Goal: Task Accomplishment & Management: Manage account settings

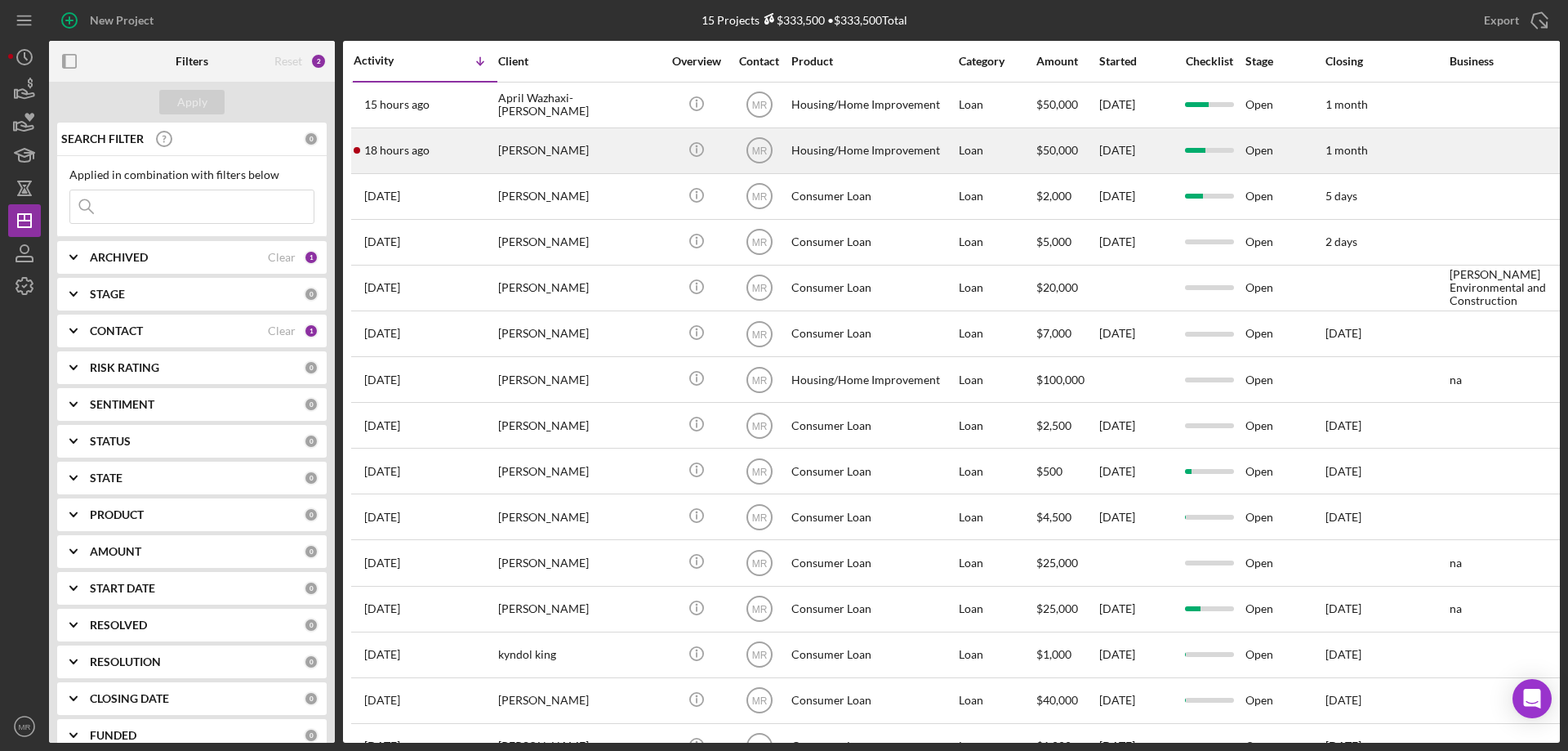
click at [665, 146] on td "Icon/Info" at bounding box center [696, 150] width 62 height 46
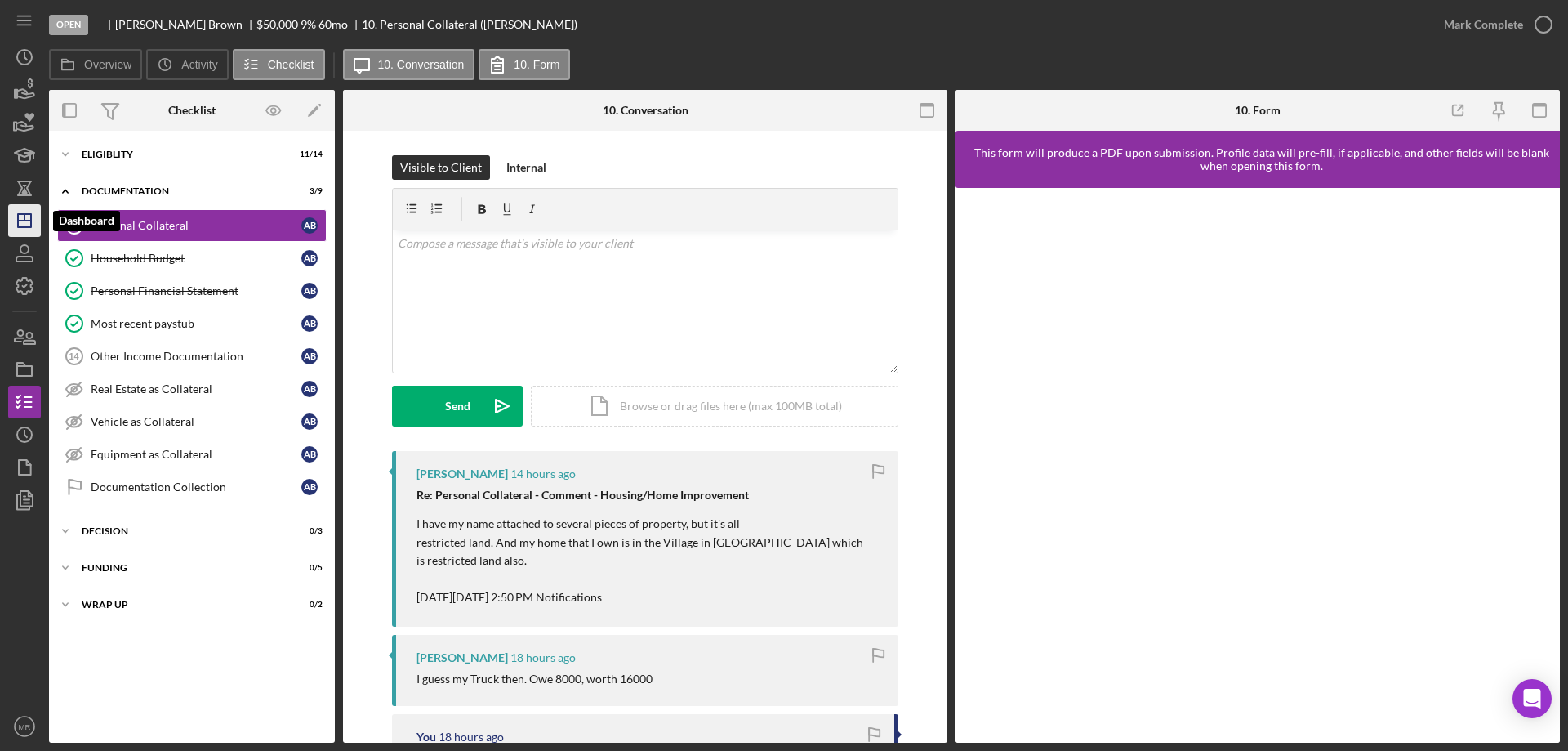
click at [26, 212] on icon "Icon/Dashboard" at bounding box center [24, 221] width 41 height 41
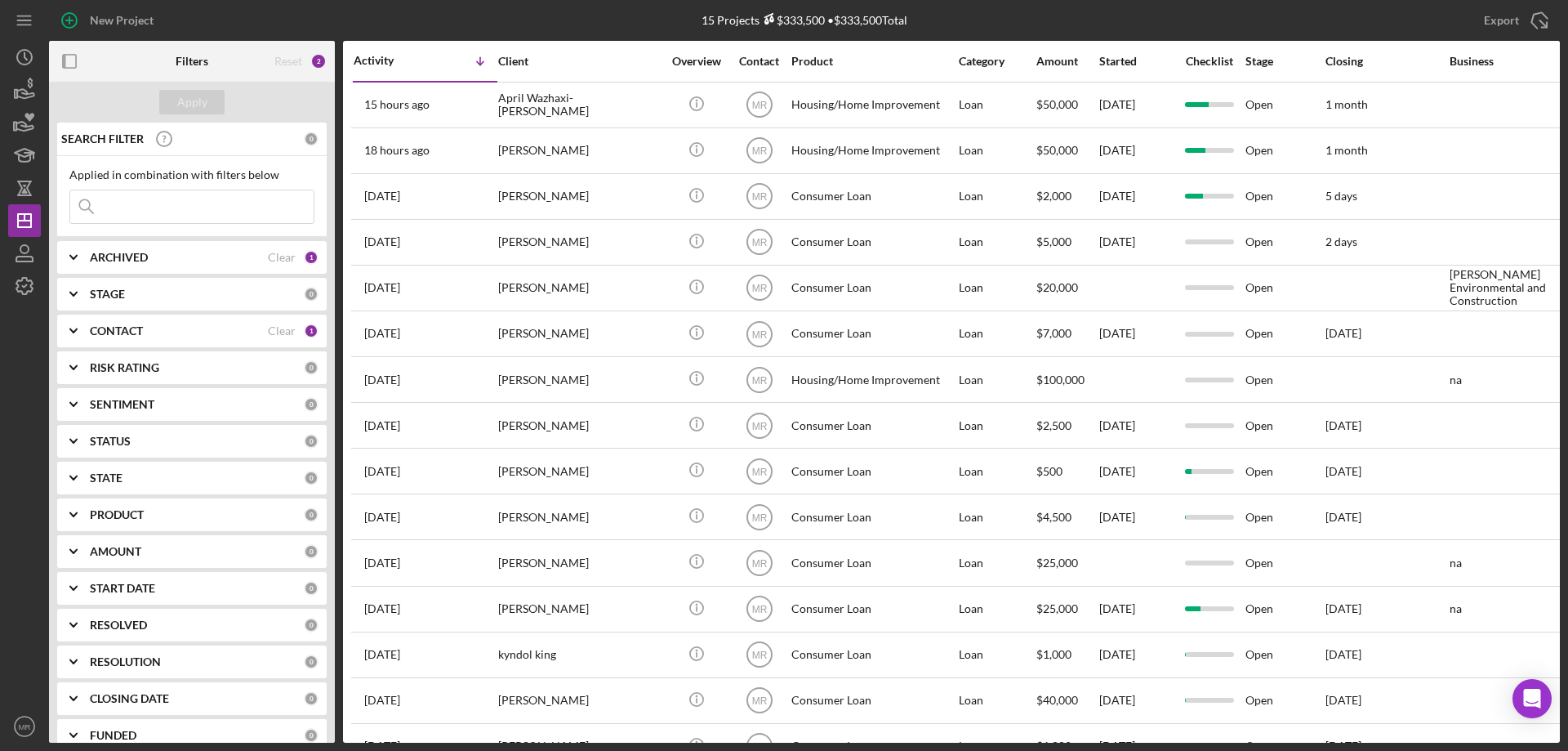
click at [132, 259] on b "ARCHIVED" at bounding box center [119, 257] width 58 height 13
click at [77, 349] on input "Archived" at bounding box center [78, 350] width 16 height 16
checkbox input "true"
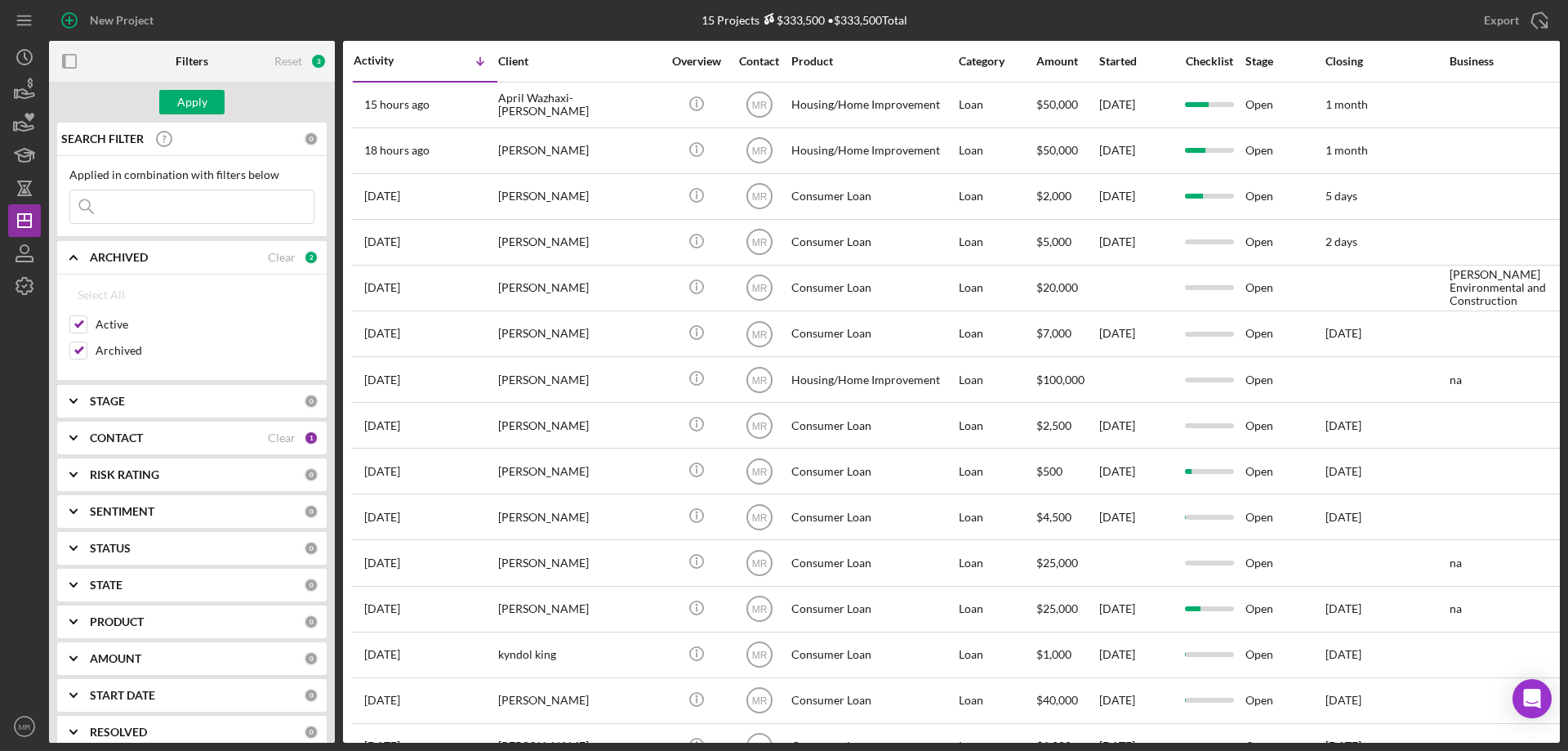
click at [153, 201] on input at bounding box center [192, 207] width 244 height 33
type input "[PERSON_NAME]"
click at [181, 97] on div "Apply" at bounding box center [192, 102] width 30 height 24
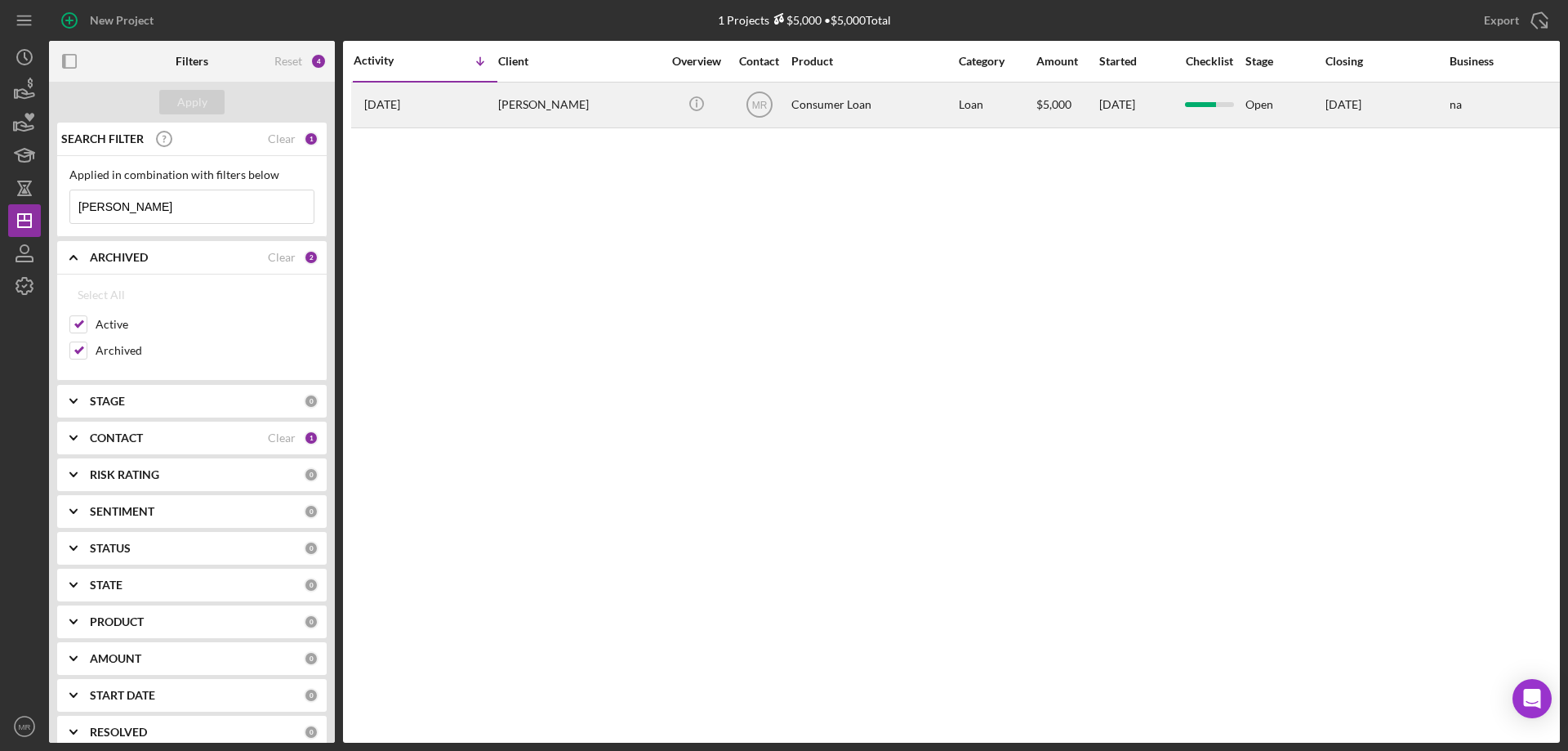
click at [578, 101] on div "[PERSON_NAME]" at bounding box center [580, 105] width 163 height 43
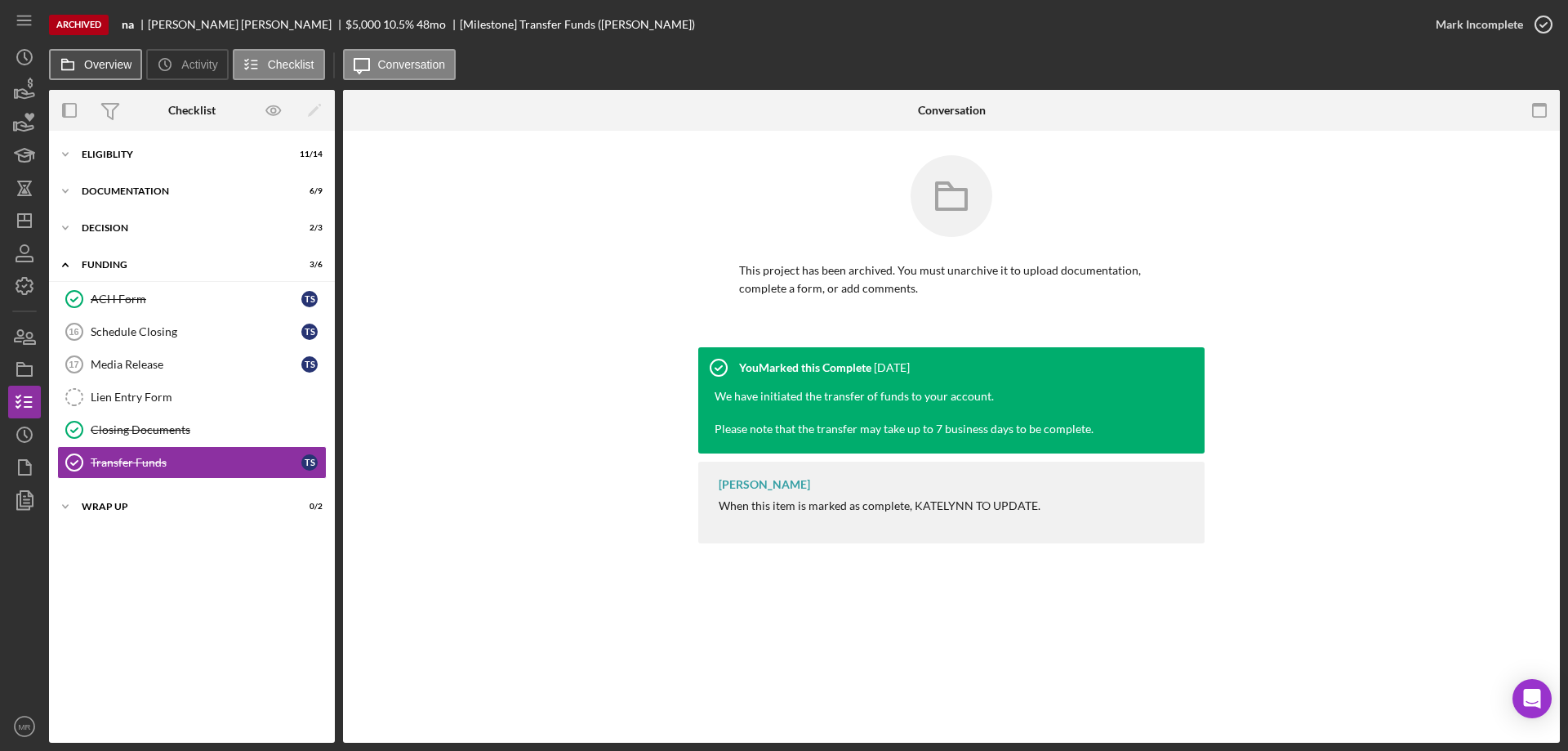
click at [98, 67] on label "Overview" at bounding box center [108, 64] width 48 height 13
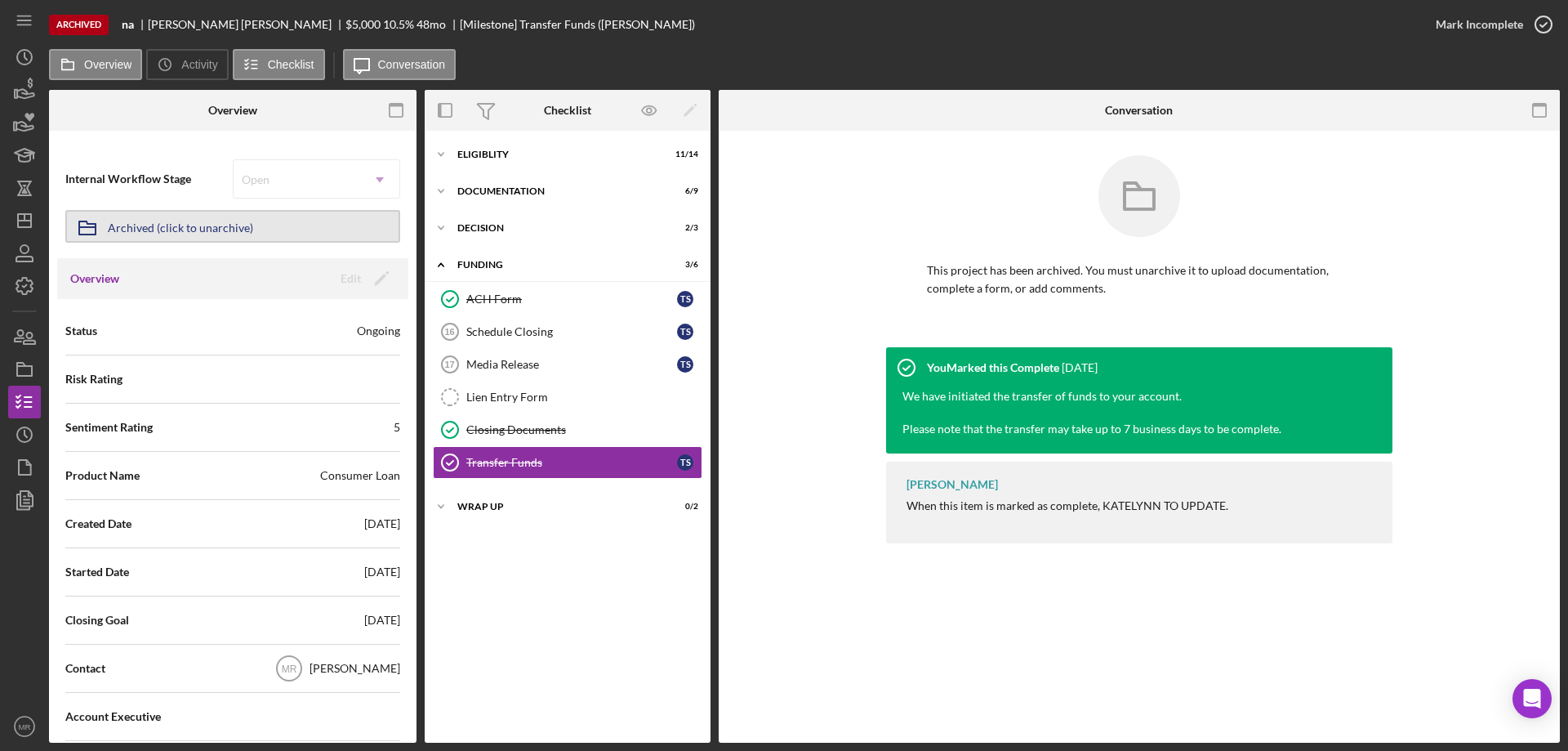
click at [136, 221] on div "Archived (click to unarchive)" at bounding box center [180, 227] width 146 height 30
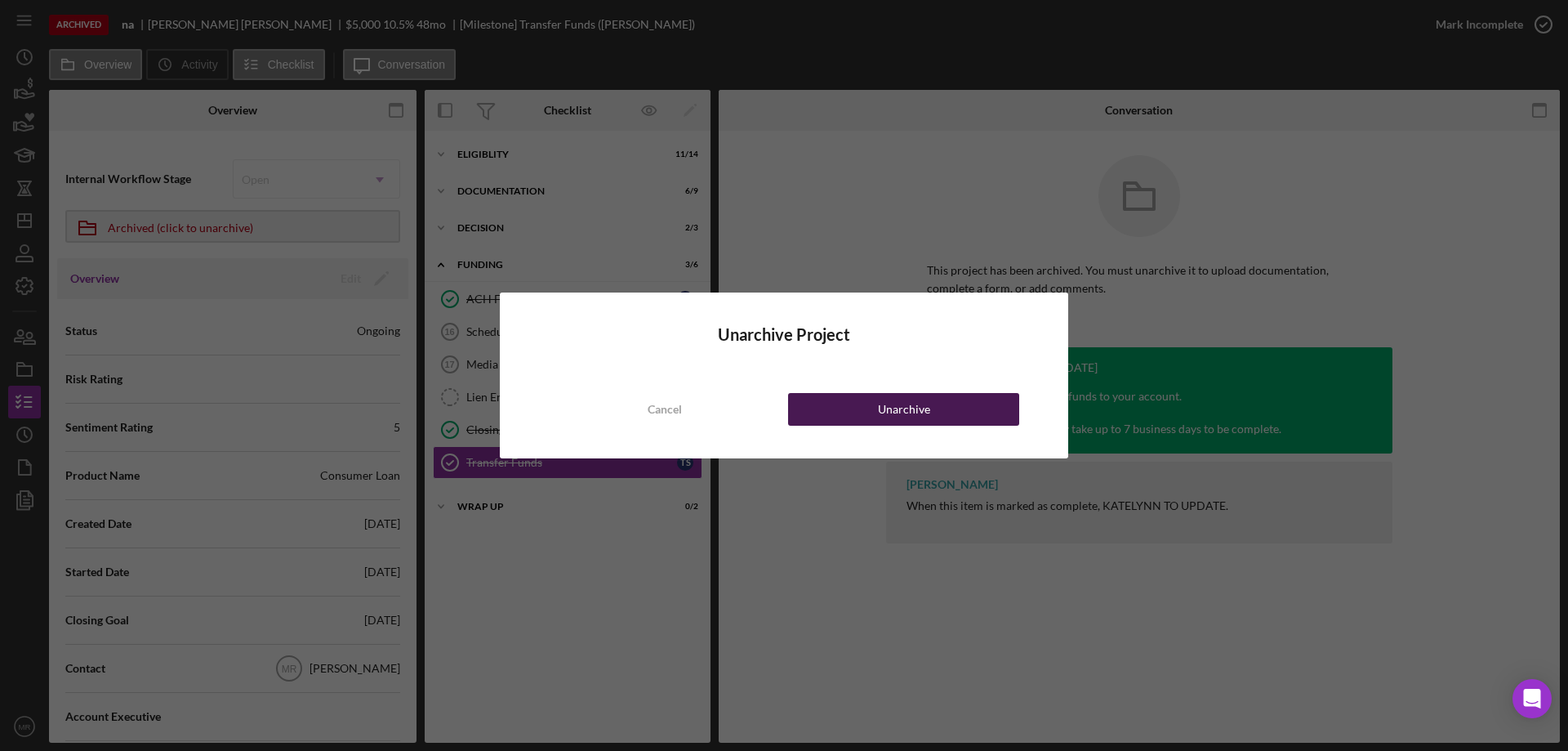
click at [902, 409] on div "Unarchive" at bounding box center [904, 410] width 52 height 33
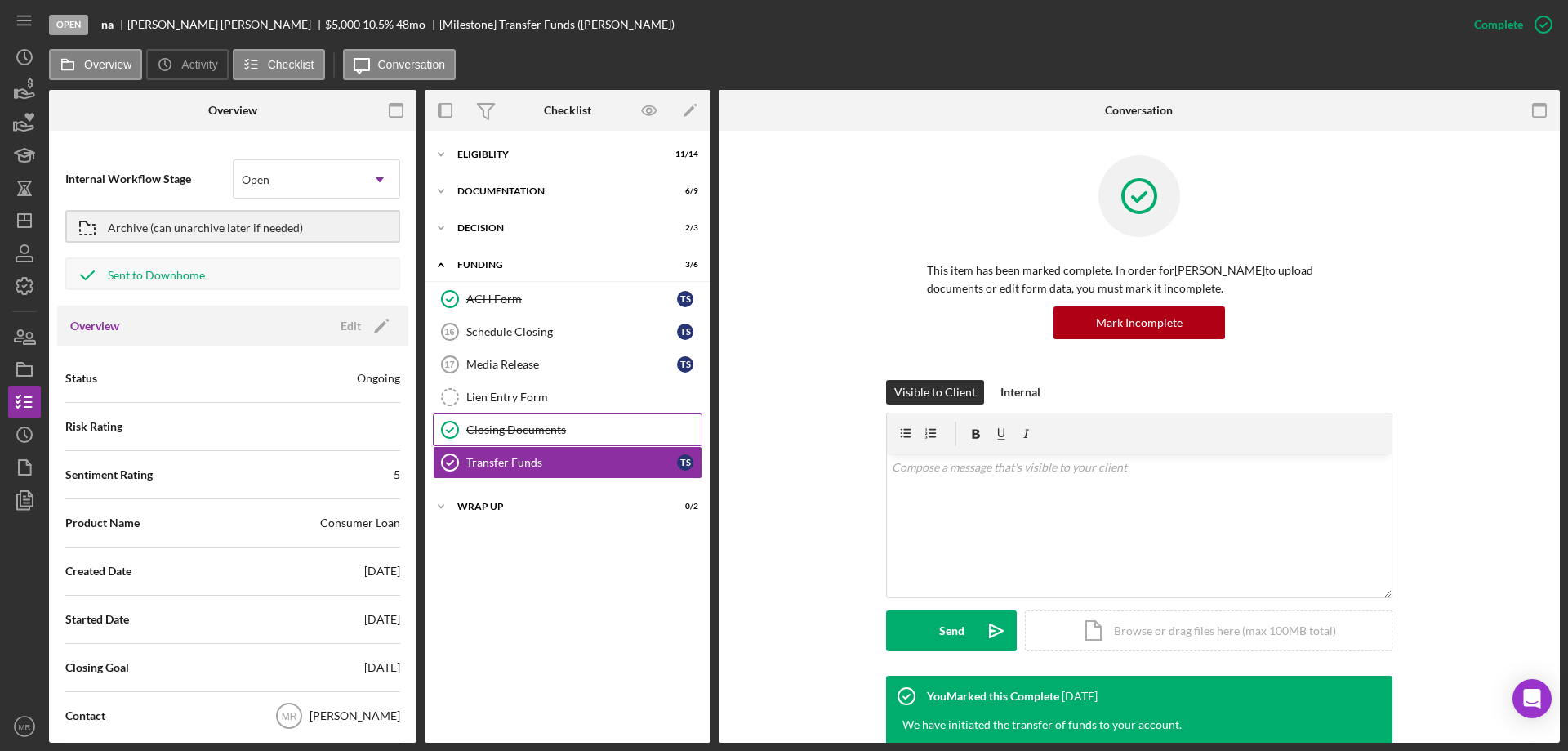
click at [516, 425] on div "Closing Documents" at bounding box center [583, 430] width 235 height 13
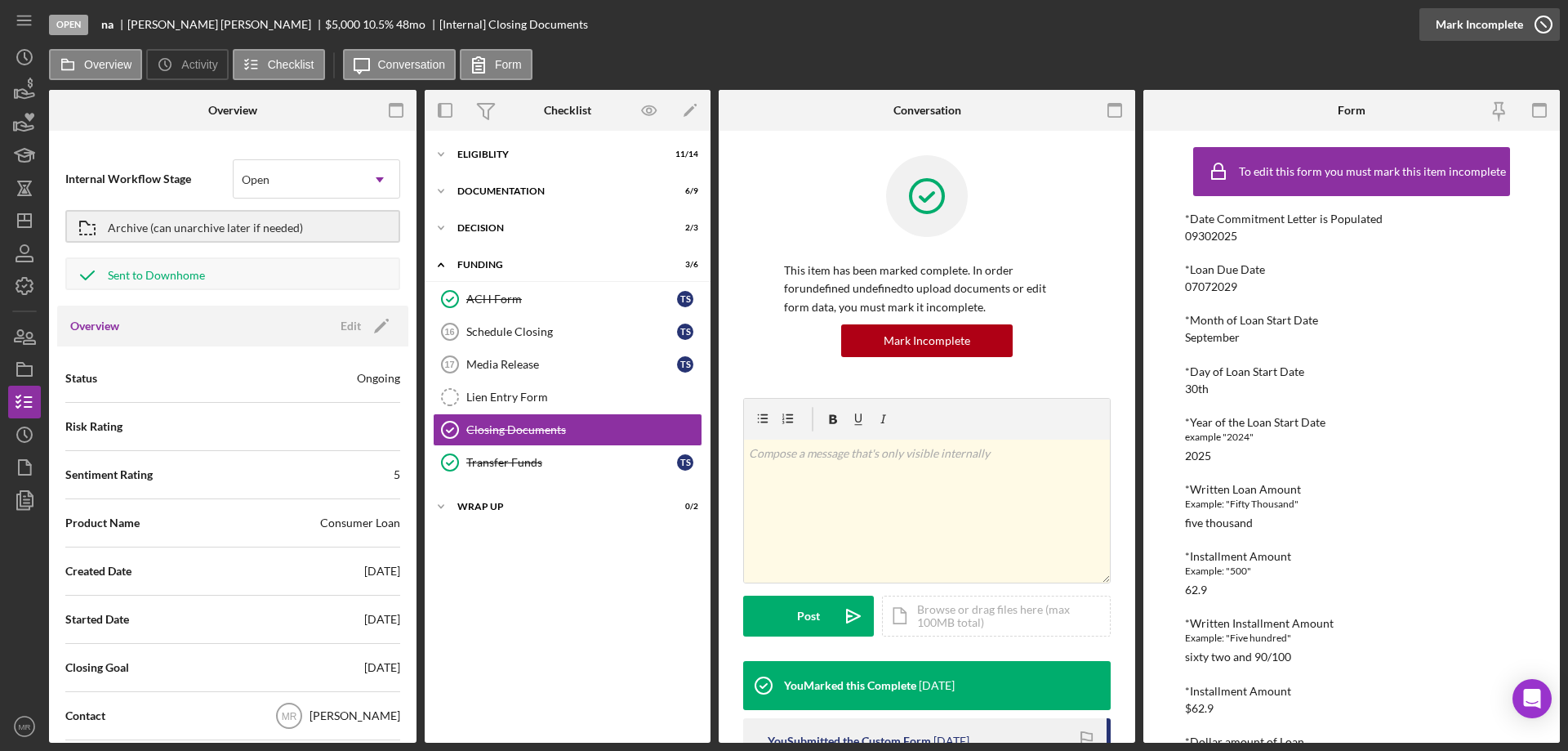
click at [1544, 21] on icon "button" at bounding box center [1544, 24] width 41 height 41
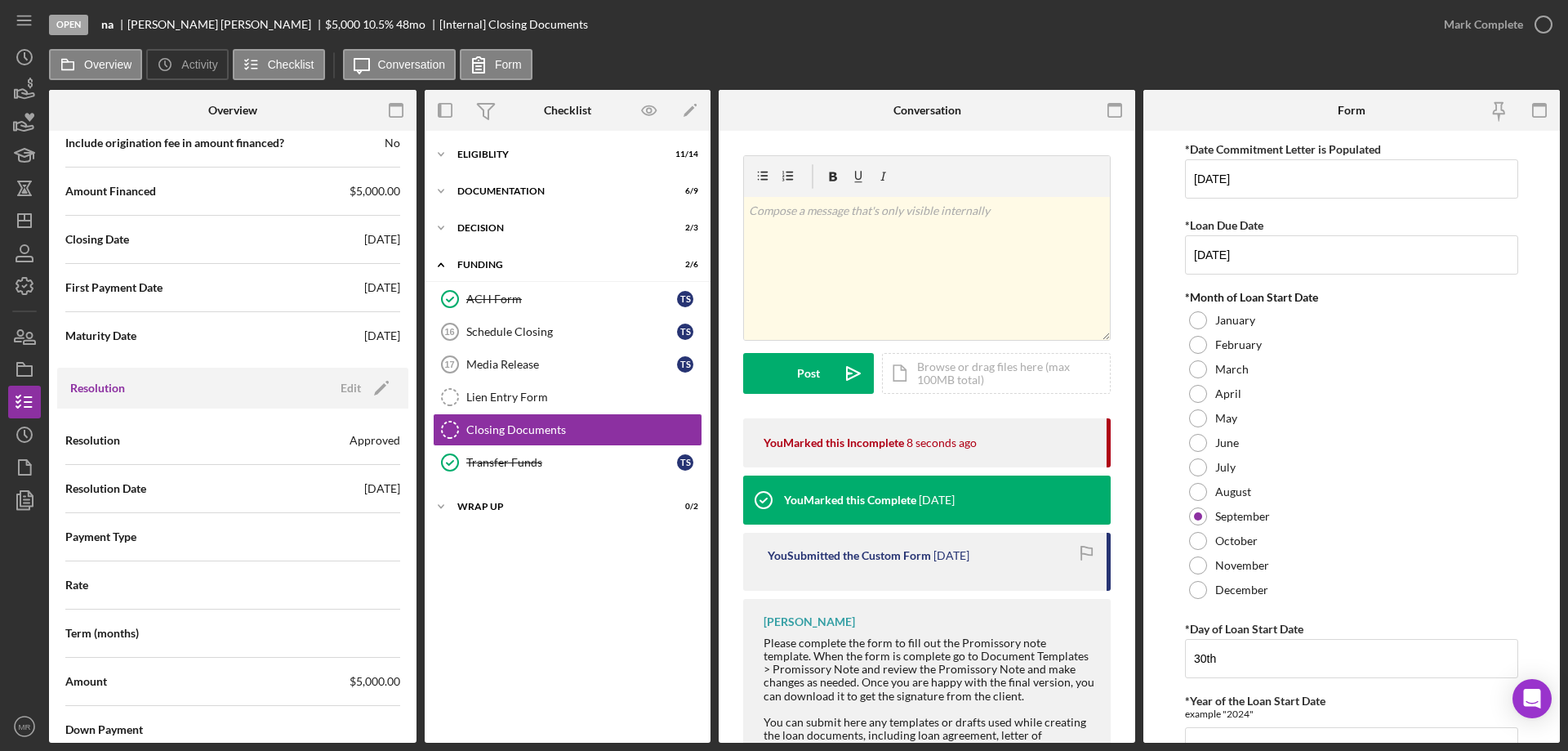
scroll to position [2125, 0]
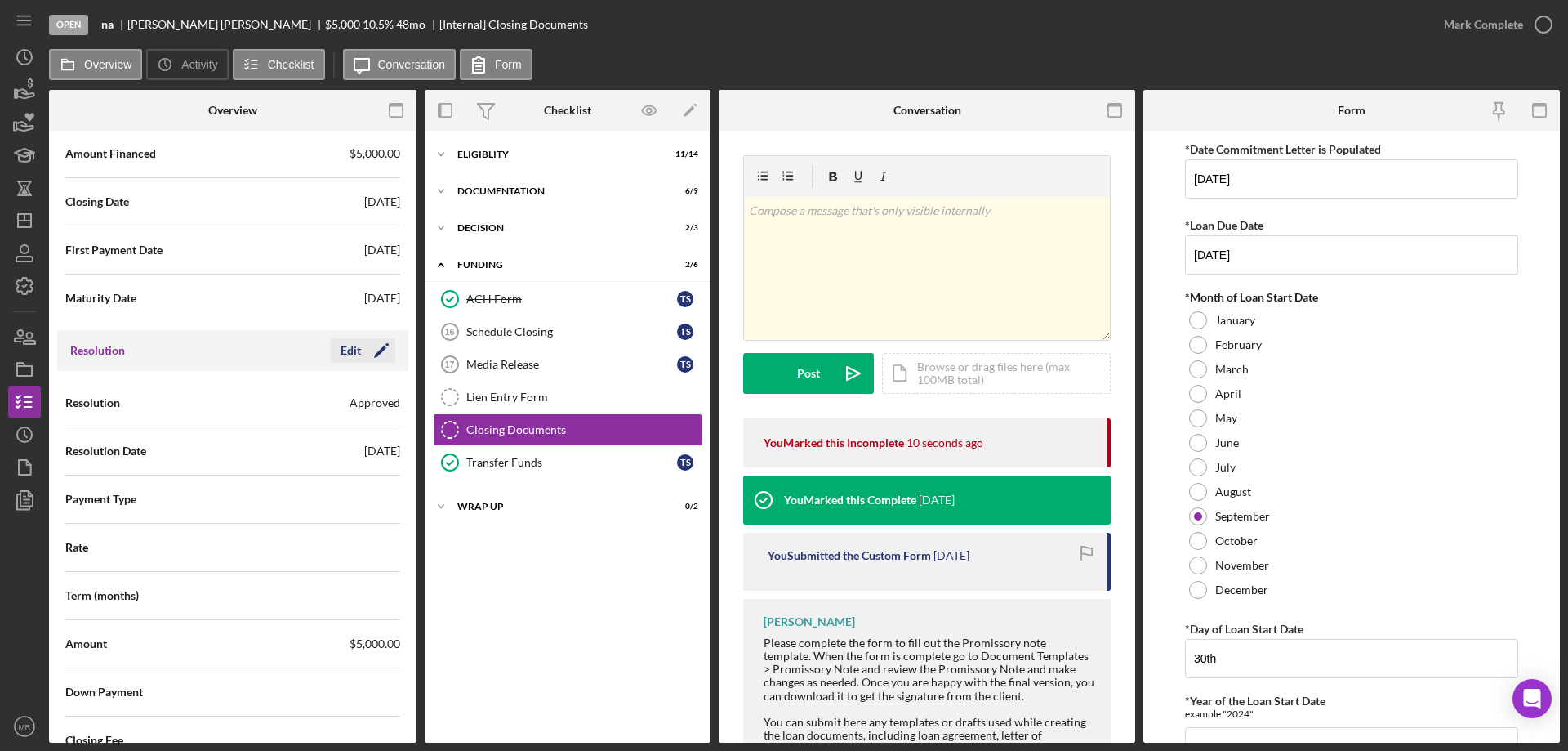
click at [354, 347] on div "Edit" at bounding box center [351, 351] width 21 height 24
drag, startPoint x: 305, startPoint y: 644, endPoint x: 199, endPoint y: 651, distance: 106.2
click at [202, 649] on div "Amount $5,000" at bounding box center [233, 643] width 335 height 41
type input "$6"
type input "$64"
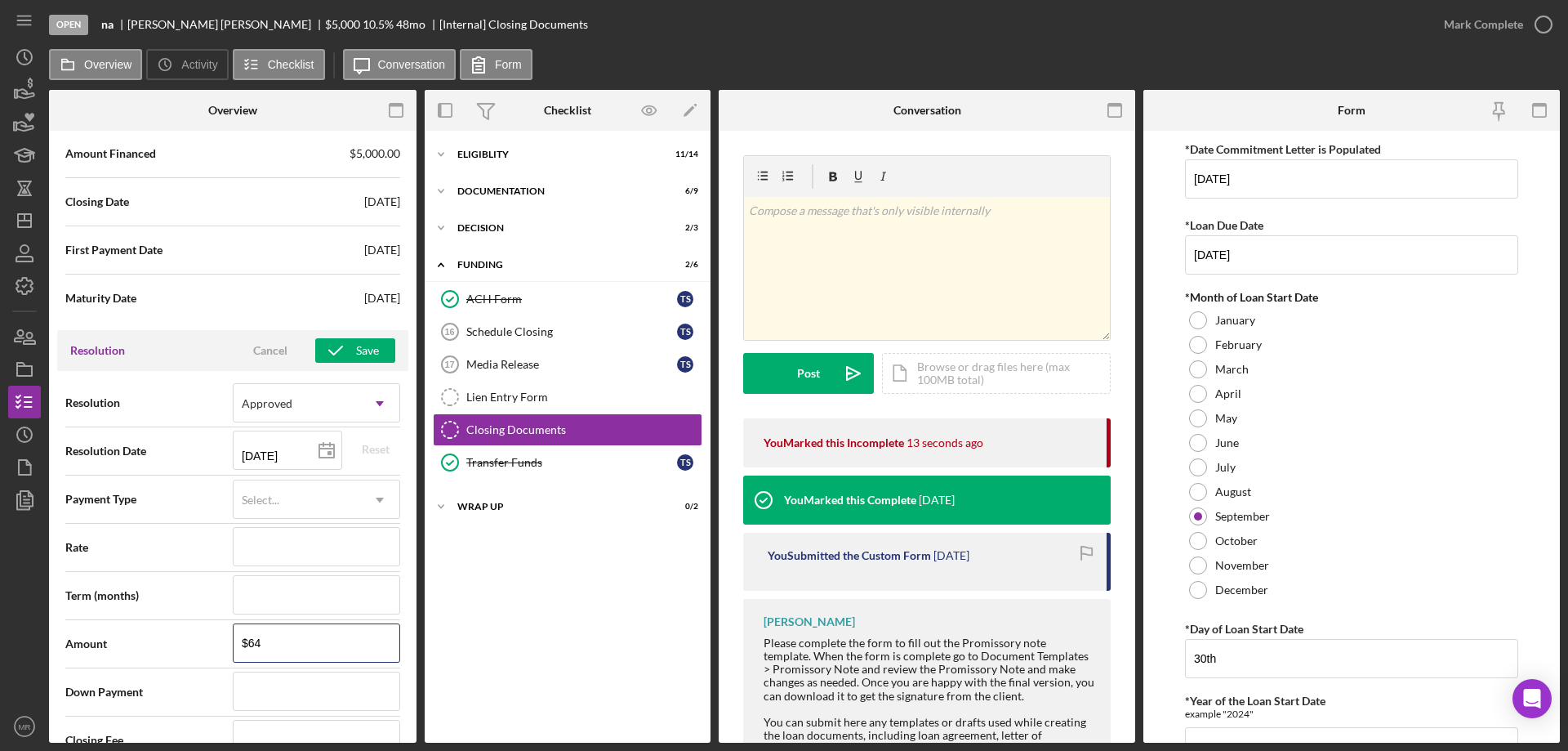
type input "$640"
type input "$6,400"
click at [183, 541] on span "Rate" at bounding box center [148, 547] width 167 height 16
click at [324, 507] on div "Select..." at bounding box center [297, 499] width 127 height 37
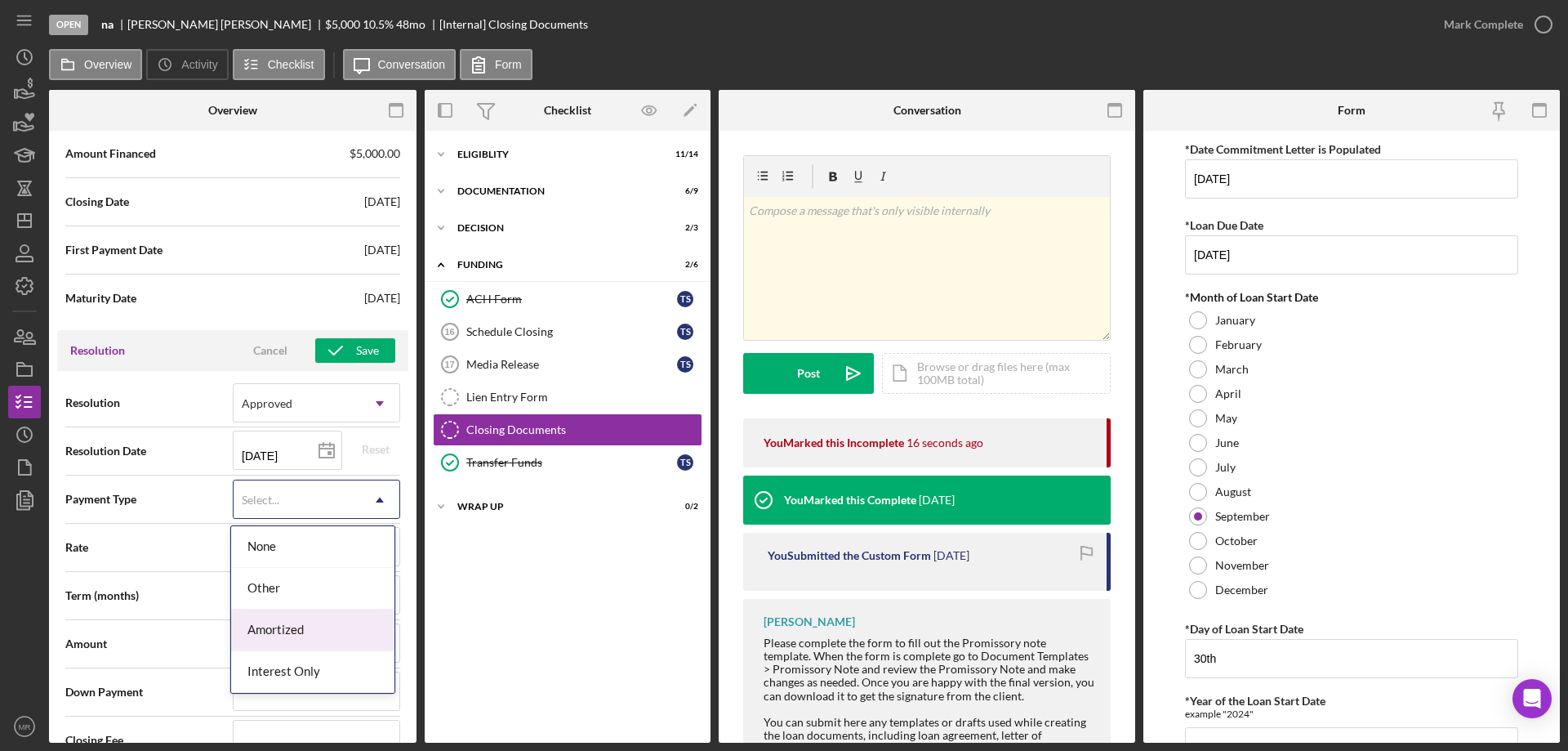
click at [333, 634] on div "Amortized" at bounding box center [312, 630] width 163 height 42
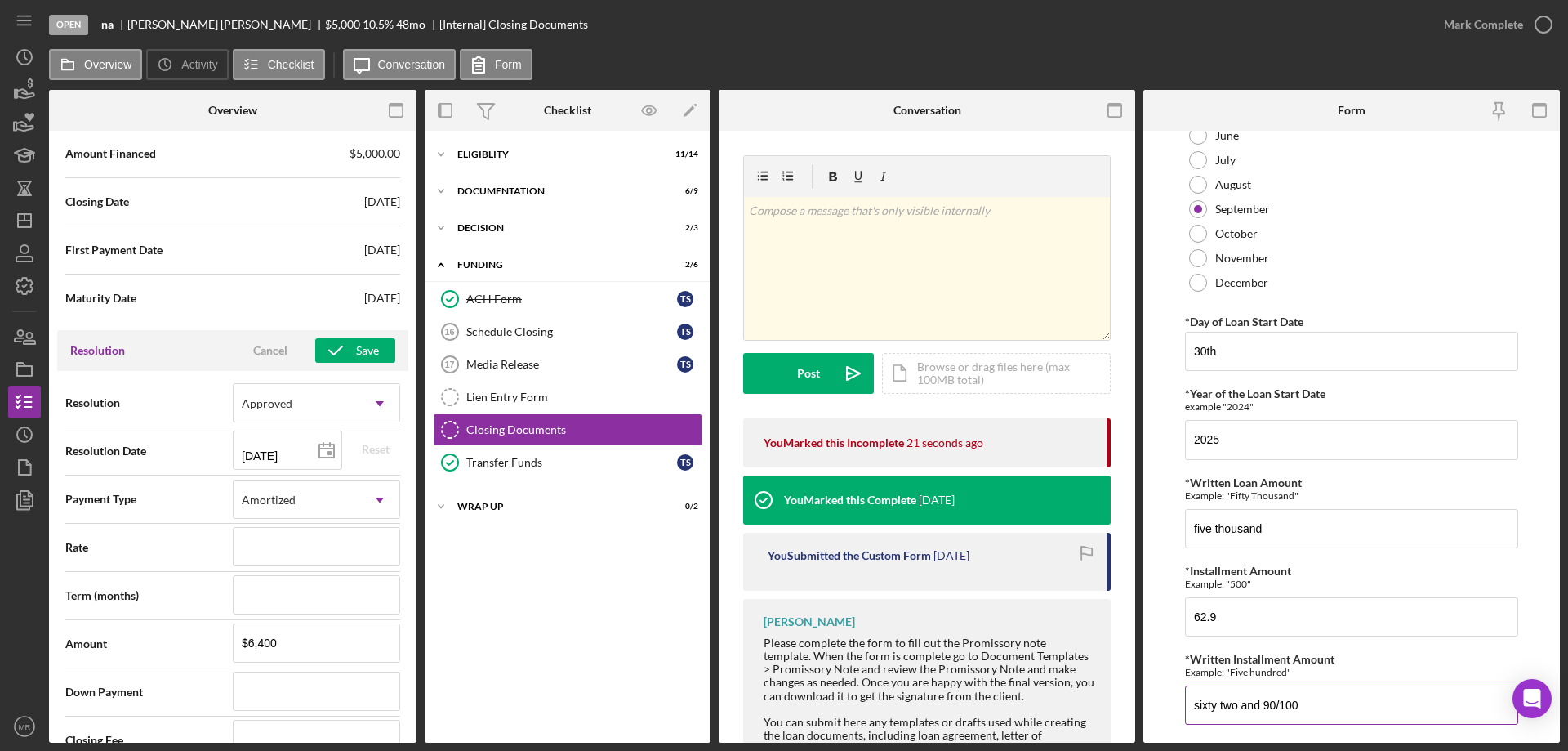
scroll to position [491, 0]
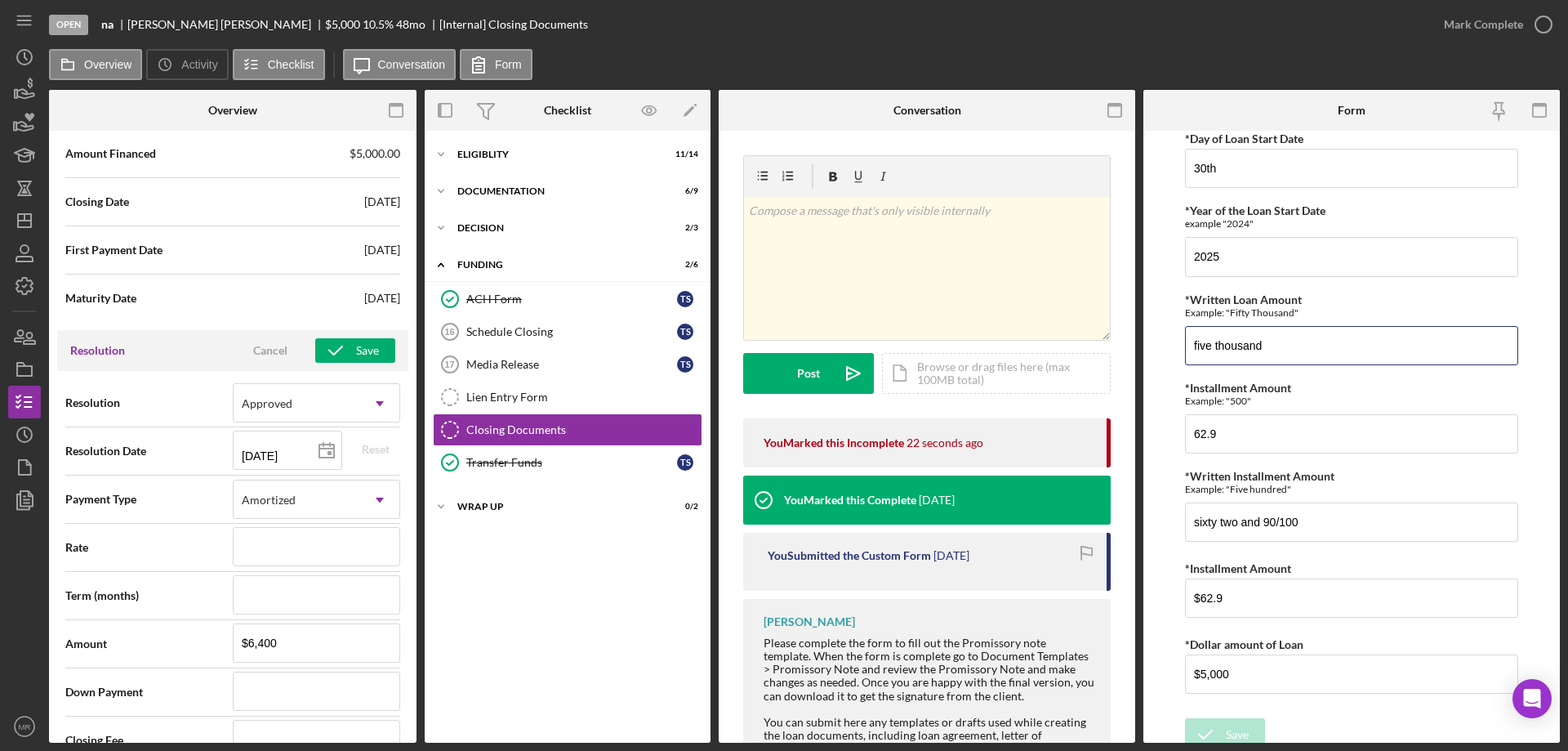
drag, startPoint x: 1289, startPoint y: 339, endPoint x: 1062, endPoint y: 341, distance: 227.0
click at [1064, 339] on div "Overview Internal Workflow Stage Open Icon/Dropdown Arrow Archive (can unarchiv…" at bounding box center [804, 417] width 1511 height 653
type input "6"
type input "six thousand four hundred"
drag, startPoint x: 1250, startPoint y: 436, endPoint x: 1159, endPoint y: 451, distance: 92.2
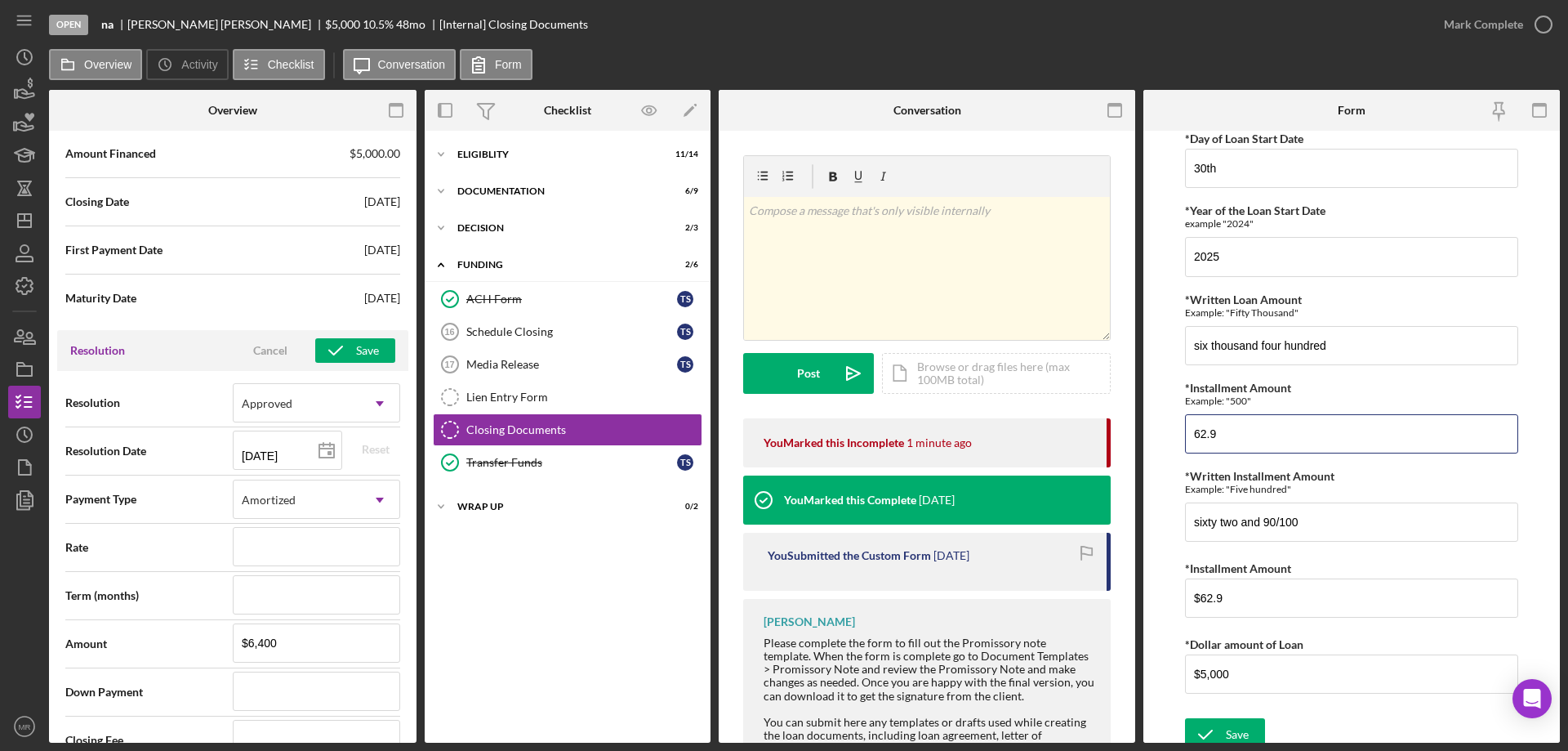
click at [1159, 451] on form "*Date Commitment Letter is Populated [DATE] *Loan Due Date [DATE] *Month of Loa…" at bounding box center [1352, 437] width 417 height 612
type input "80.52"
drag, startPoint x: 1317, startPoint y: 524, endPoint x: 1129, endPoint y: 537, distance: 188.4
click at [1132, 537] on div "Overview Internal Workflow Stage Open Icon/Dropdown Arrow Archive (can unarchiv…" at bounding box center [804, 417] width 1511 height 653
type input "eighty and 52/100"
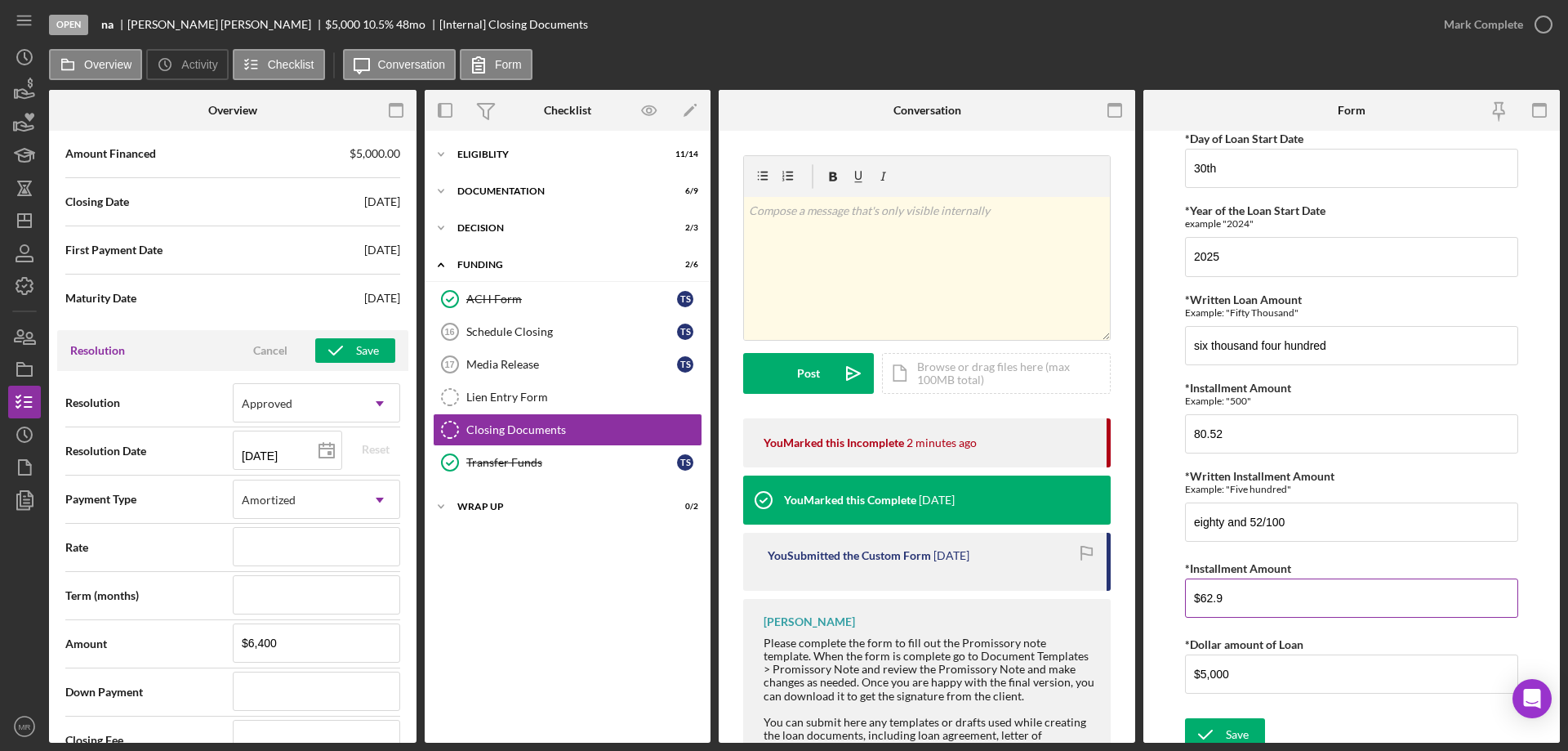
drag, startPoint x: 1197, startPoint y: 602, endPoint x: 1185, endPoint y: 607, distance: 13.0
click at [1185, 606] on input "$62.9" at bounding box center [1352, 597] width 333 height 39
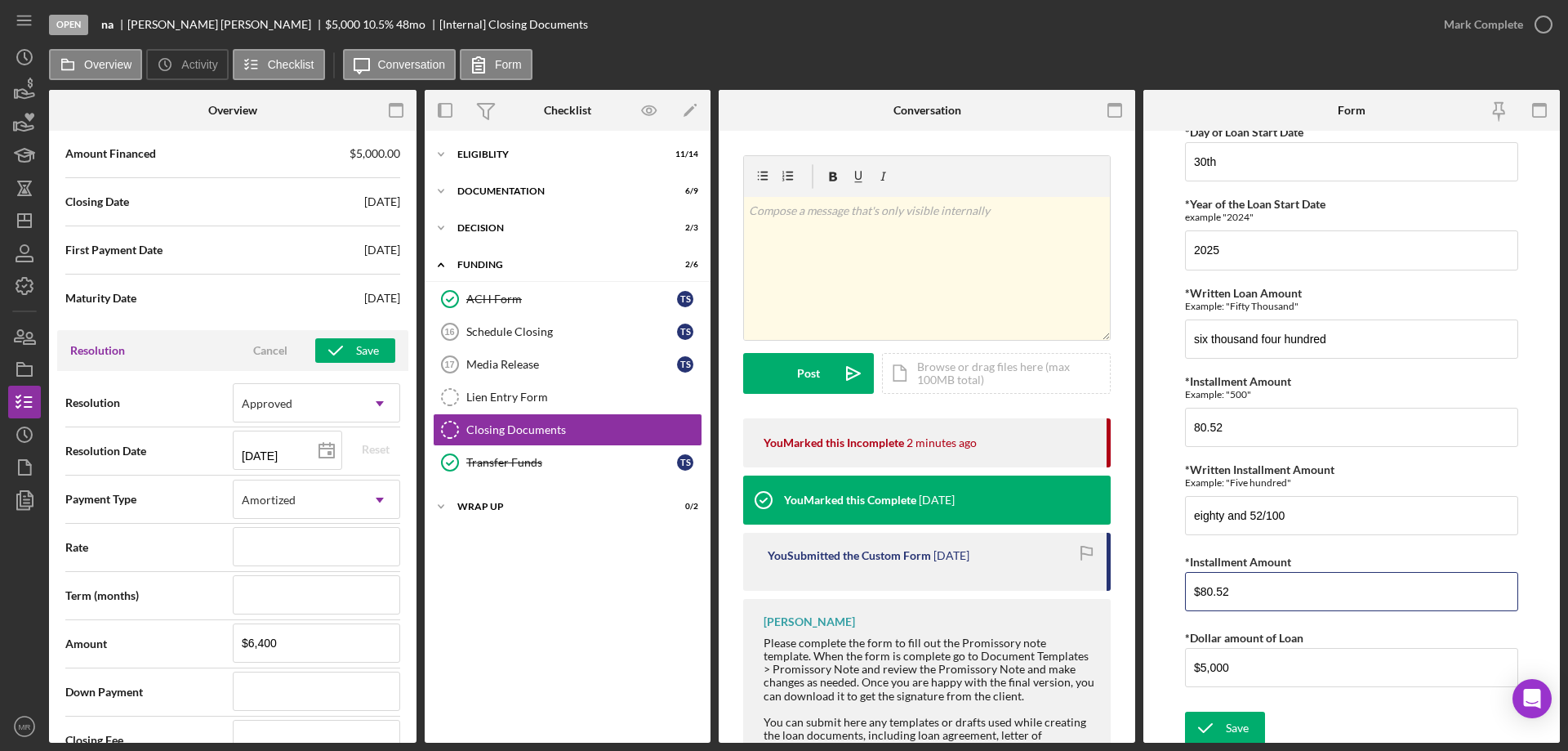
scroll to position [501, 0]
type input "$80.52"
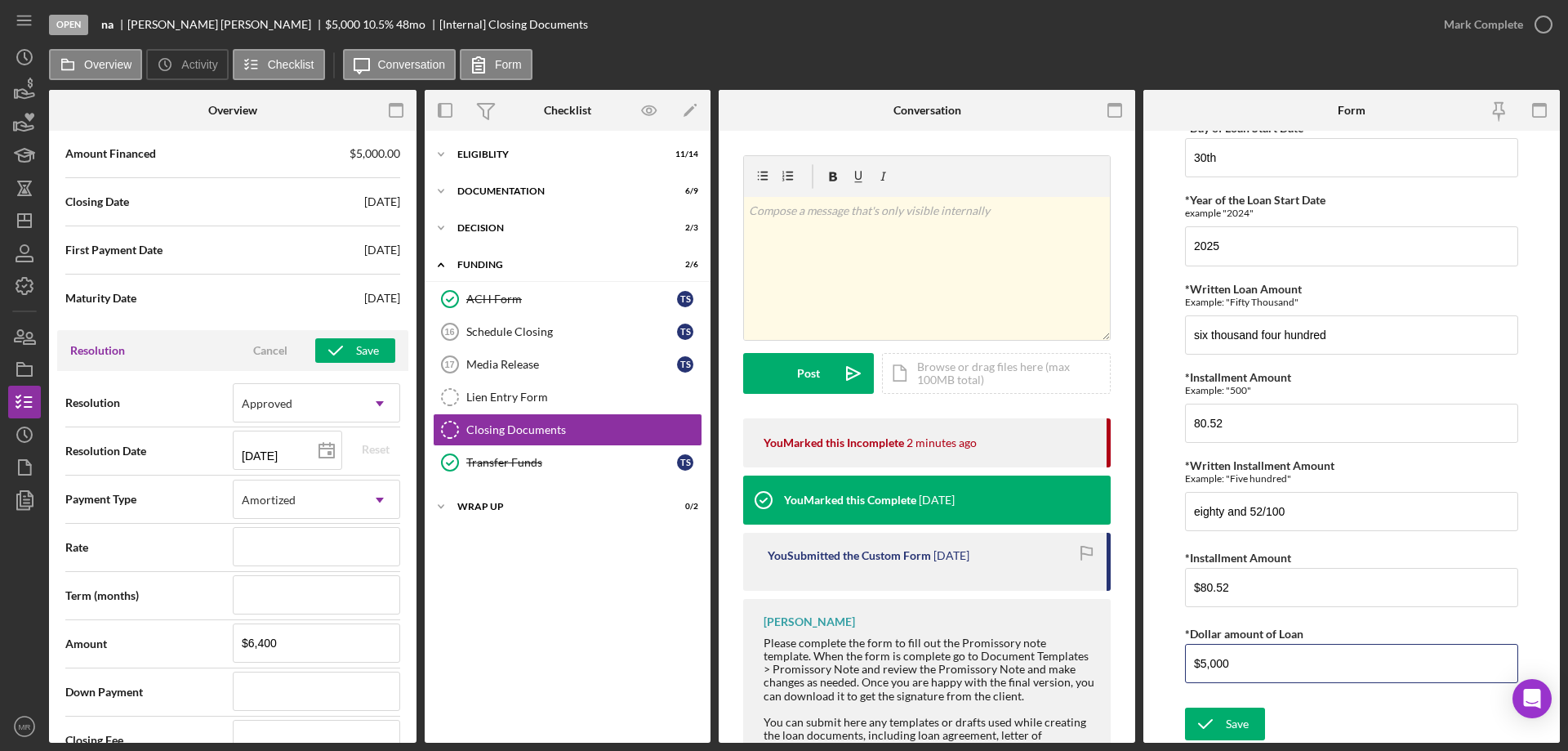
drag, startPoint x: 1238, startPoint y: 654, endPoint x: 1159, endPoint y: 669, distance: 80.4
click at [1163, 669] on form "*Date Commitment Letter is Populated [DATE] *Loan Due Date [DATE] *Month of Loa…" at bounding box center [1352, 437] width 417 height 612
type input "$6,400"
click at [1222, 722] on icon "submit" at bounding box center [1205, 723] width 41 height 41
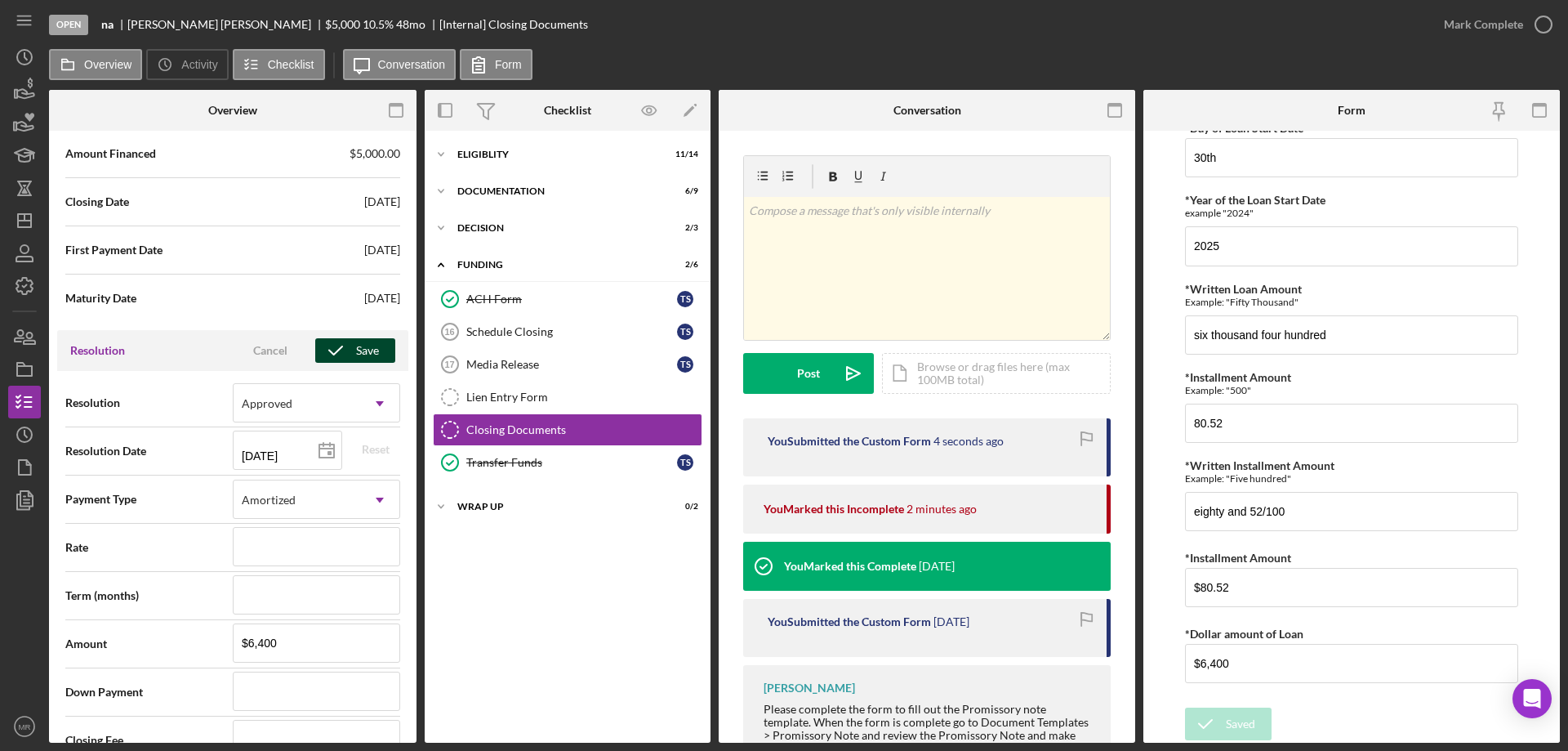
click at [330, 352] on icon "button" at bounding box center [335, 350] width 41 height 41
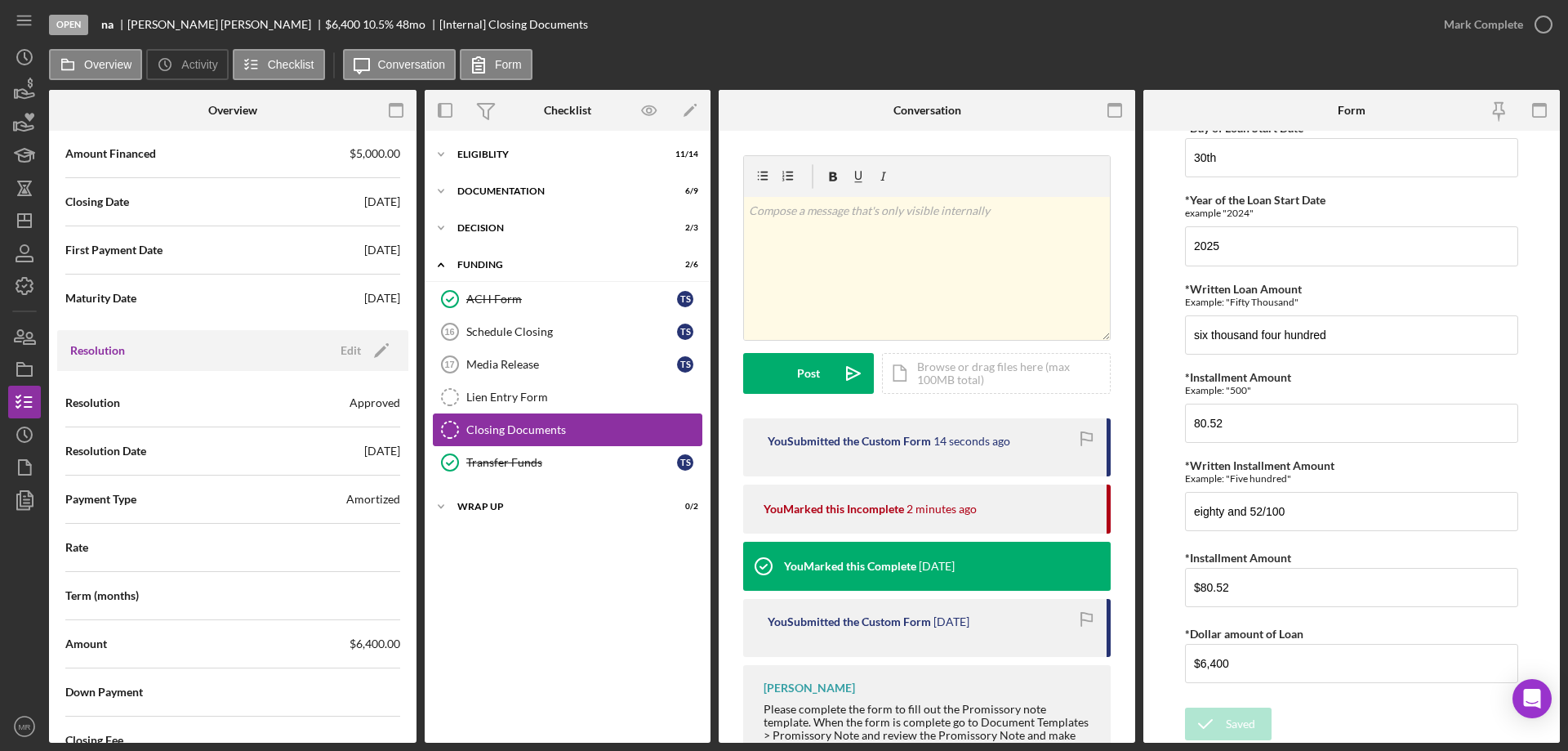
click at [522, 431] on div "Closing Documents" at bounding box center [583, 430] width 235 height 13
click at [32, 499] on polygon "button" at bounding box center [27, 498] width 12 height 15
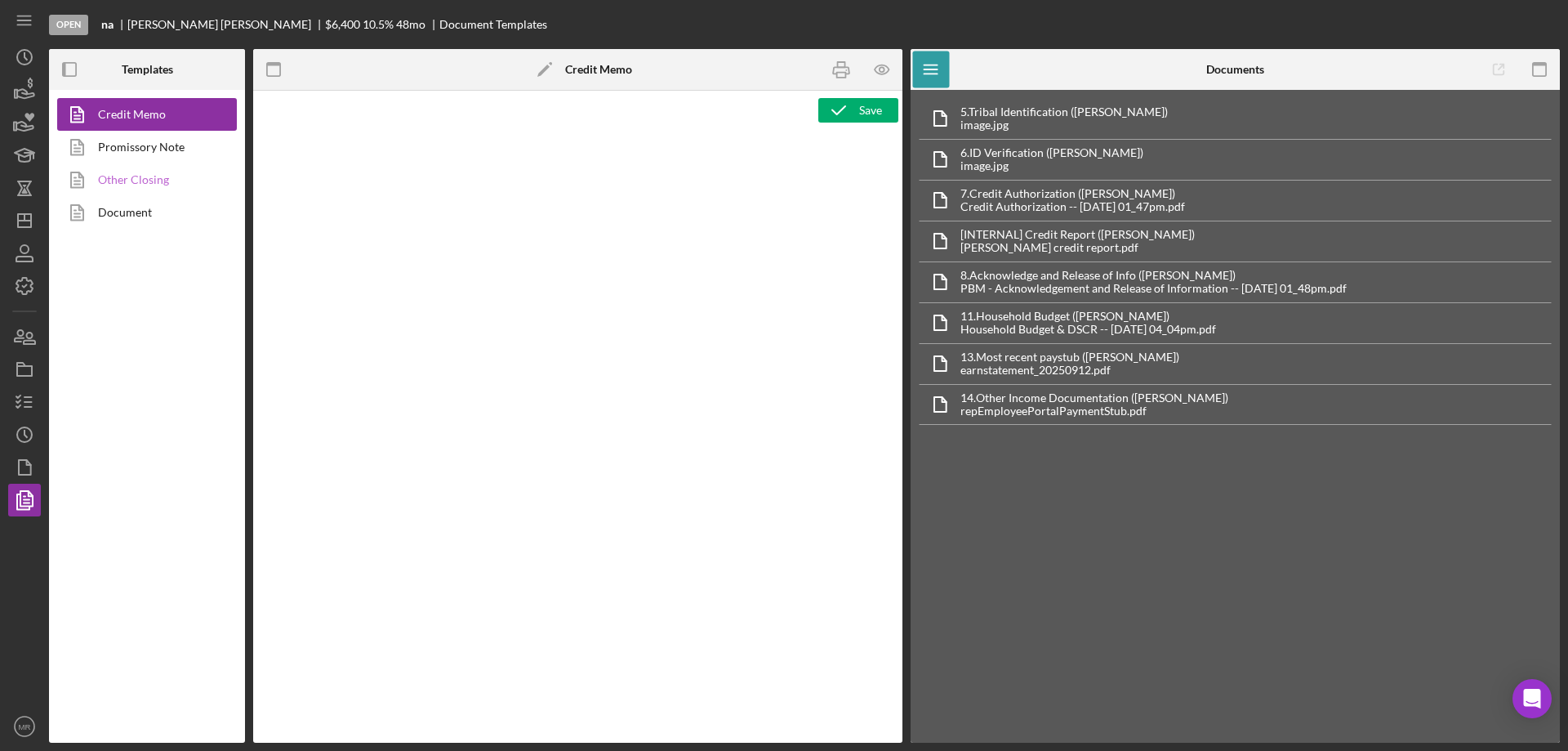
type textarea "<p style="margin: 0 0 10pt; line-height: 115%; font-size: 11pt; font-family: Ca…"
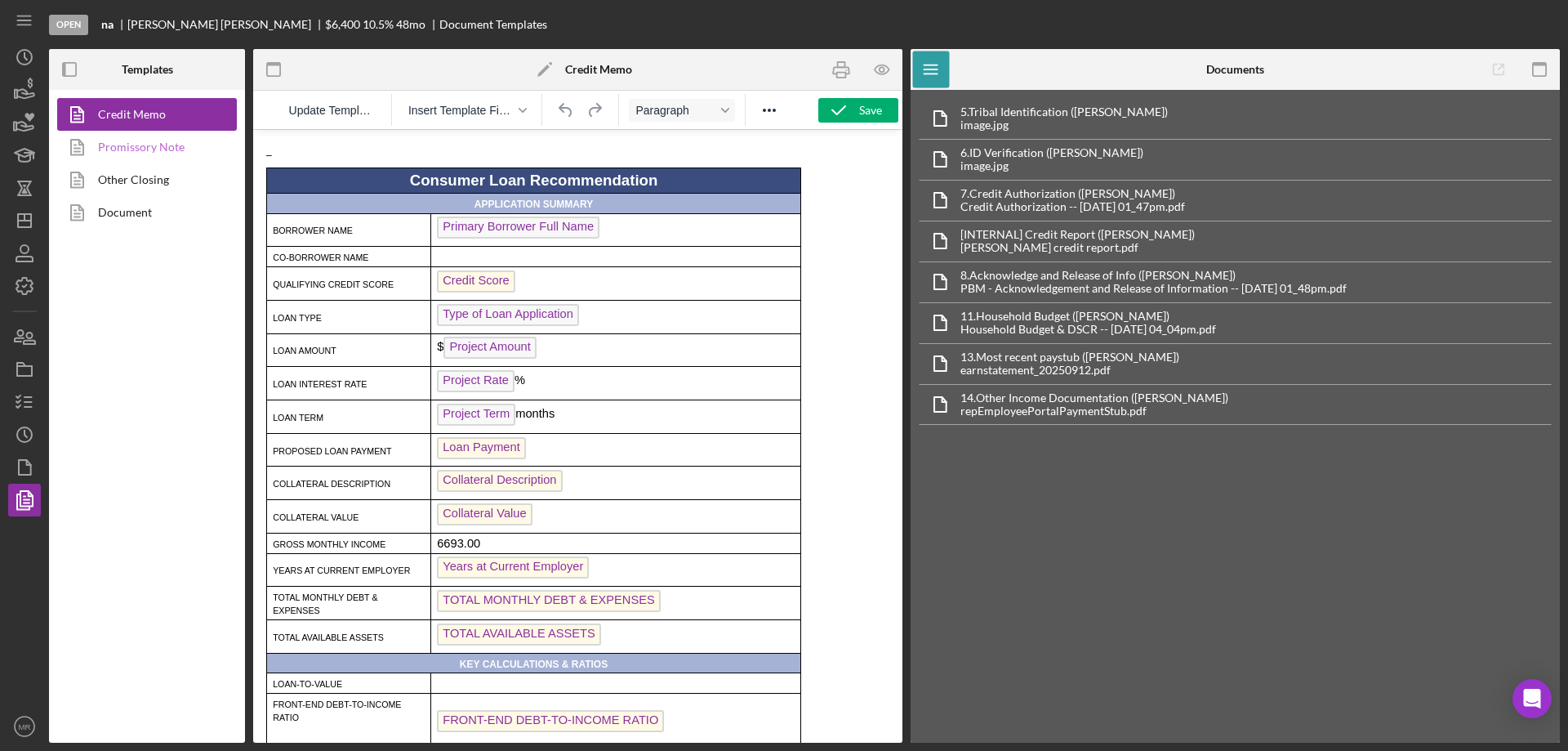
click at [131, 145] on link "Promissory Note" at bounding box center [143, 148] width 172 height 33
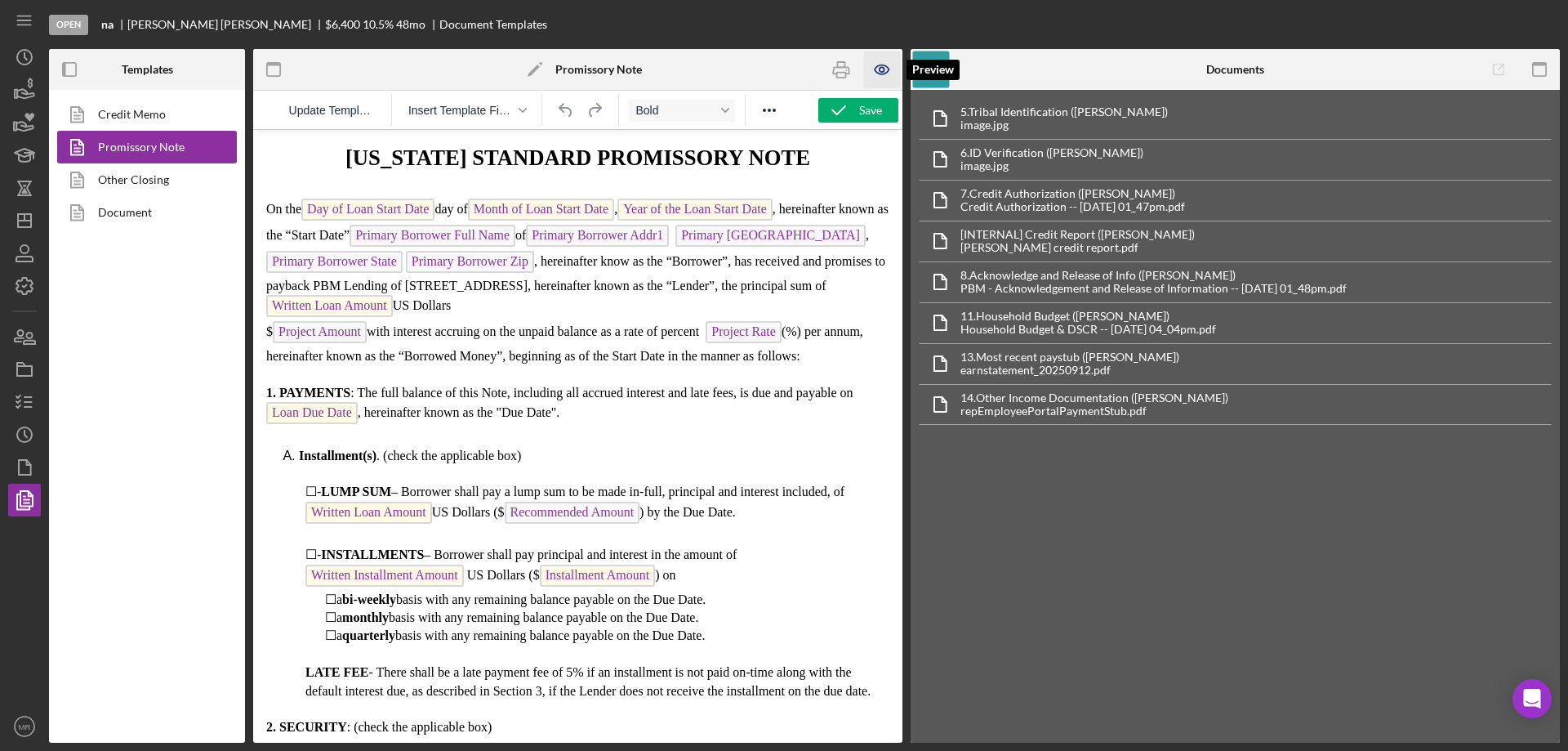
click at [879, 65] on icon "button" at bounding box center [882, 69] width 14 height 9
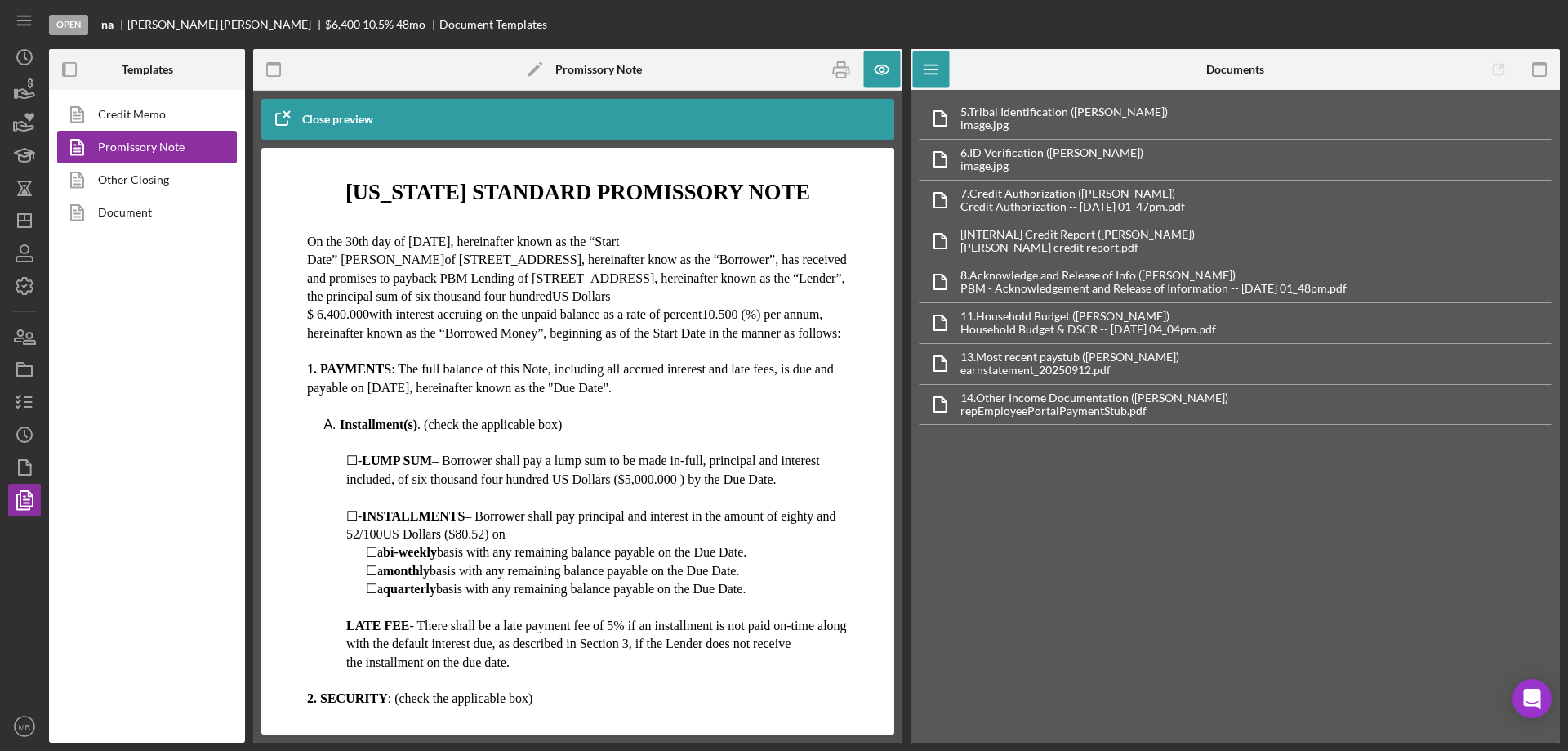
click at [657, 488] on p "☐ - LUMP SUM – Borrower shall pay a lump sum to be made in-full, principal and …" at bounding box center [597, 471] width 502 height 36
drag, startPoint x: 891, startPoint y: 75, endPoint x: 890, endPoint y: 82, distance: 7.1
click at [890, 75] on icon "button" at bounding box center [882, 69] width 36 height 36
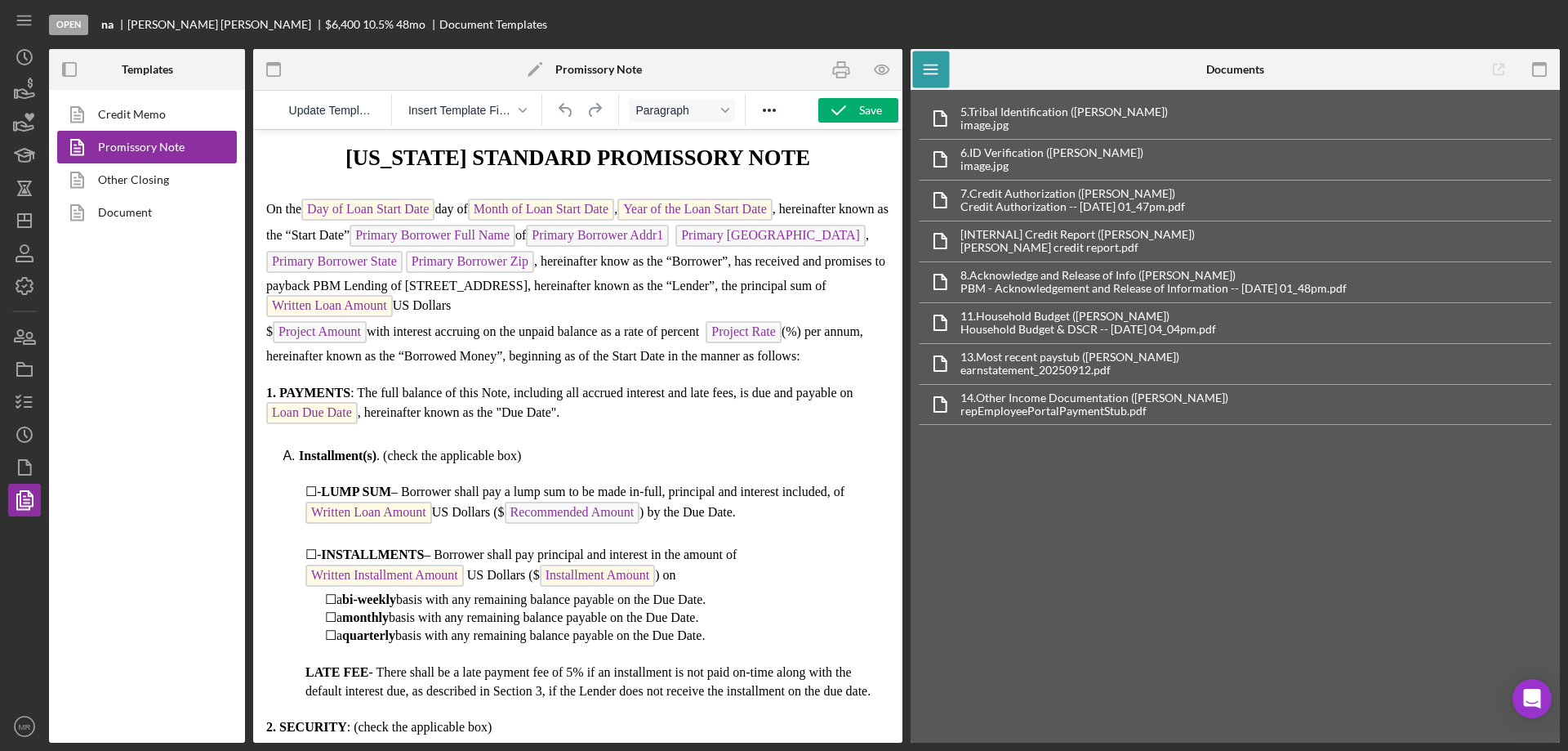
click at [599, 514] on span "Recommended Amount" at bounding box center [573, 512] width 135 height 22
click at [866, 114] on div "Save" at bounding box center [870, 110] width 23 height 24
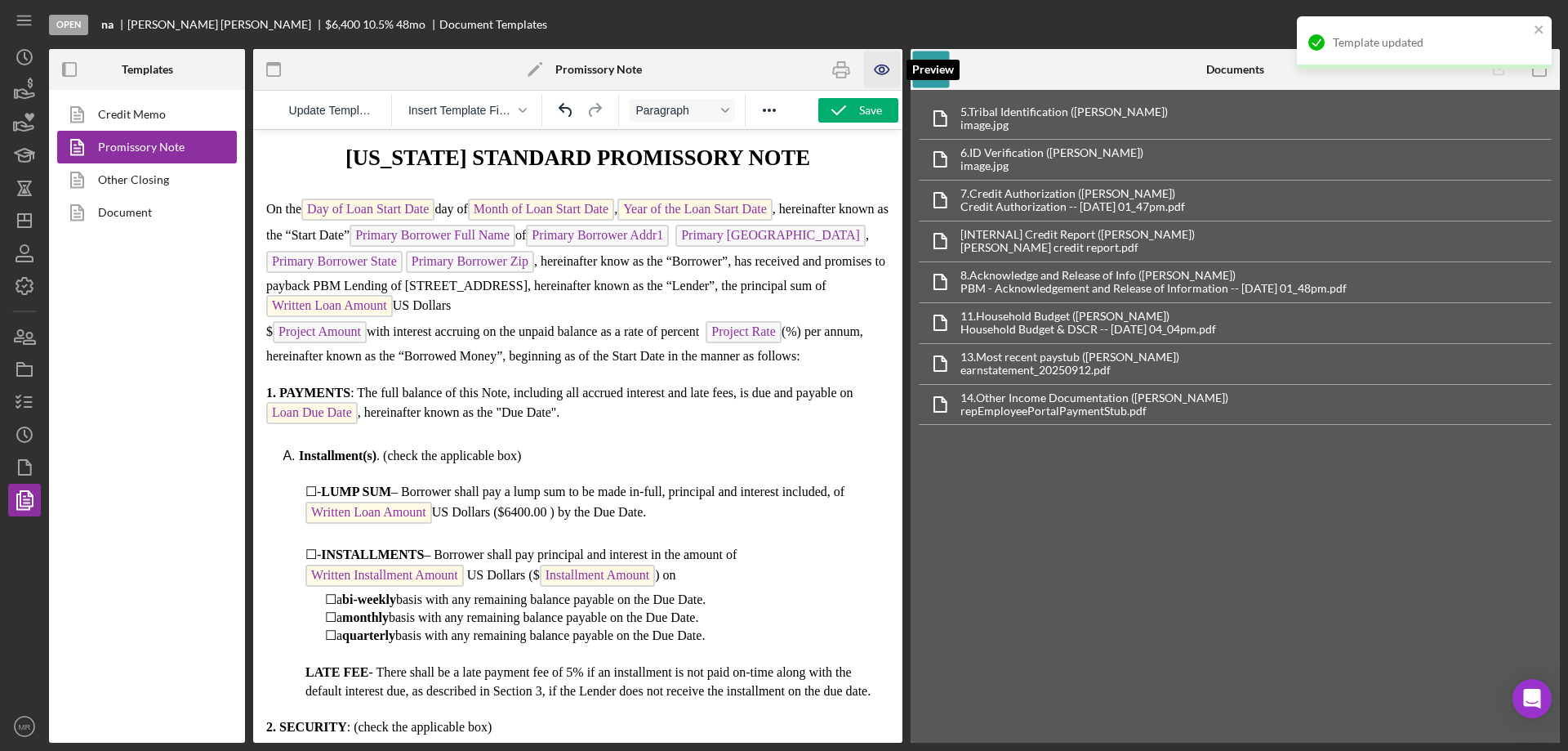
click at [882, 70] on icon "button" at bounding box center [882, 69] width 36 height 36
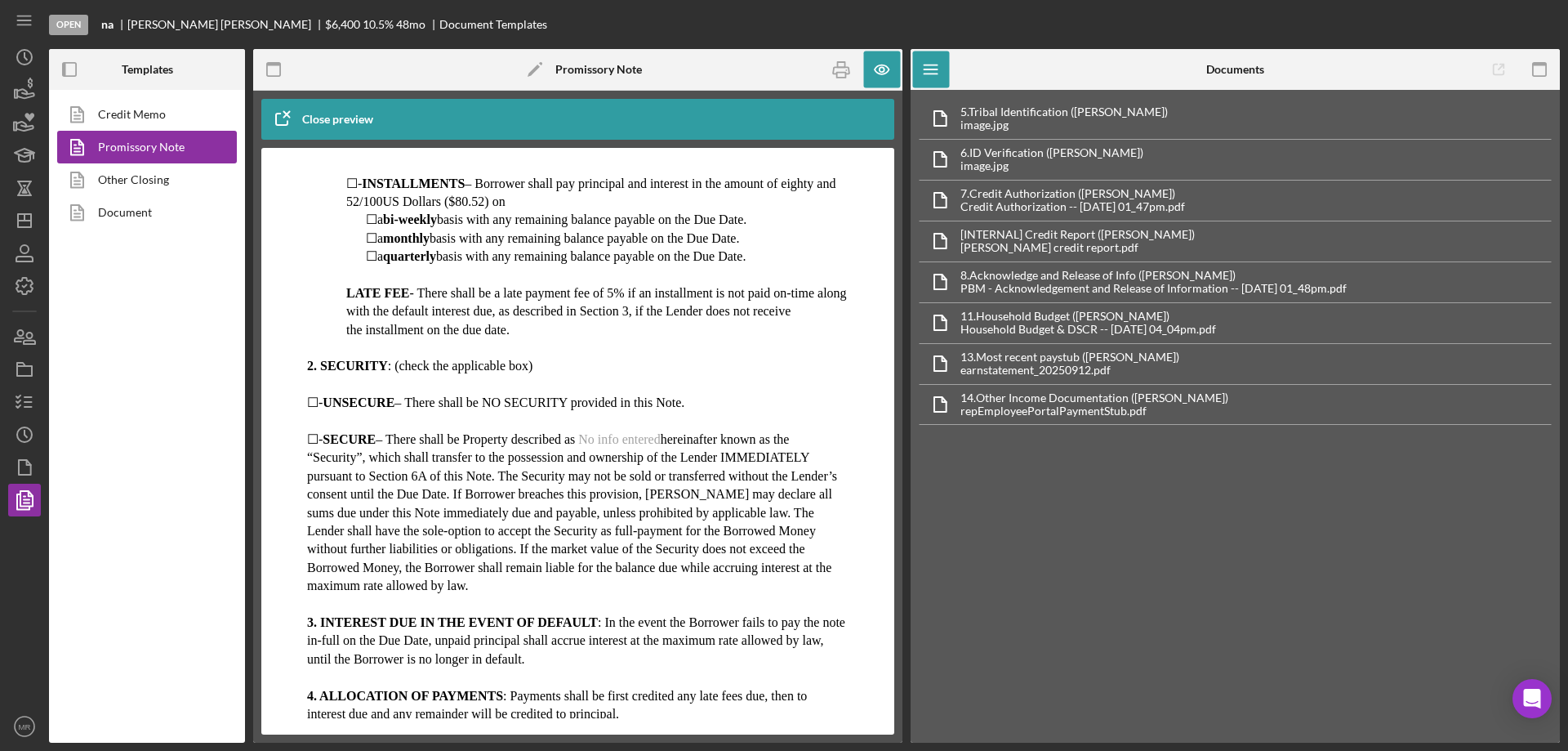
scroll to position [327, 0]
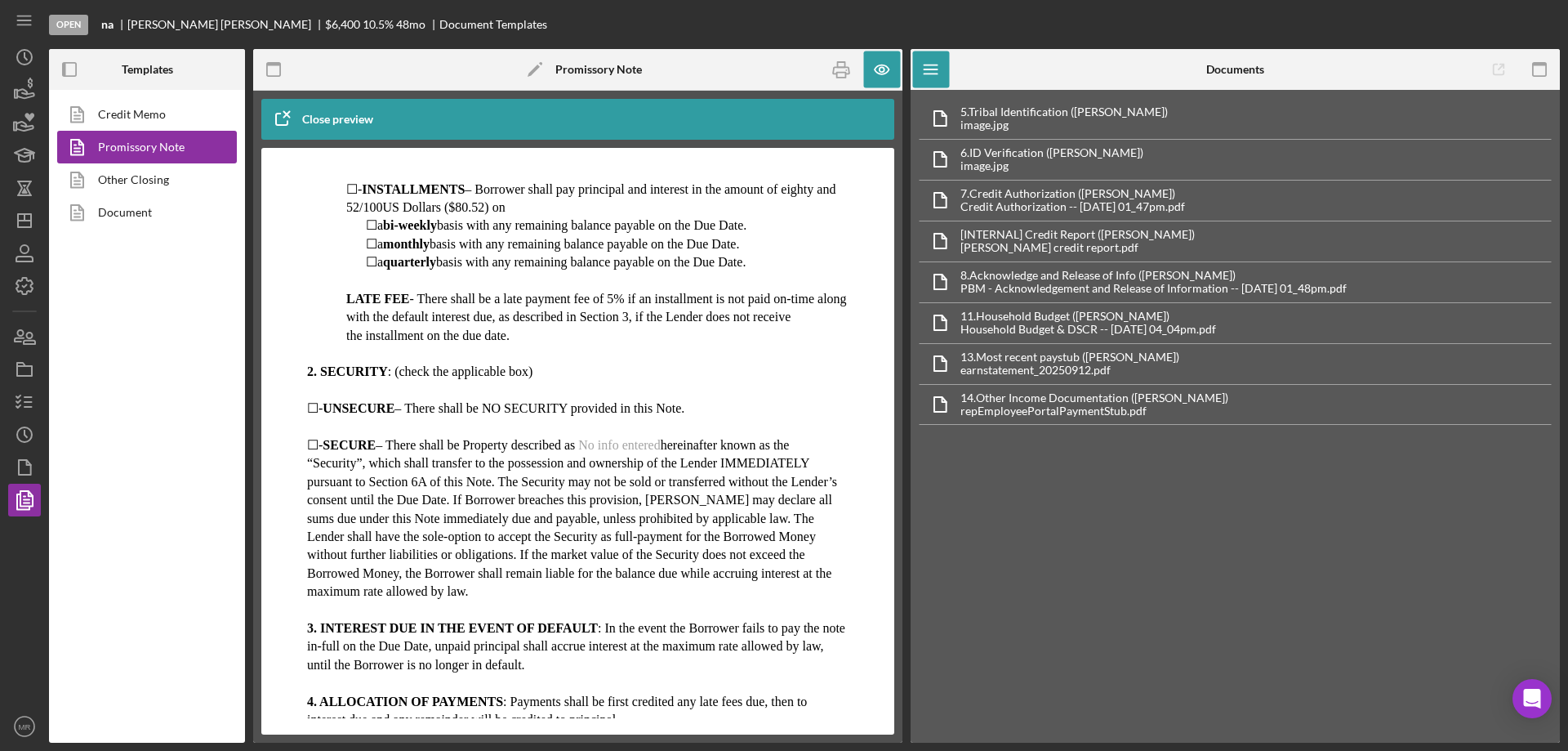
click at [892, 44] on div "Open na [PERSON_NAME] $6,400 10.5 % 48 mo Document Templates" at bounding box center [804, 24] width 1511 height 49
click at [891, 65] on icon "button" at bounding box center [882, 69] width 36 height 36
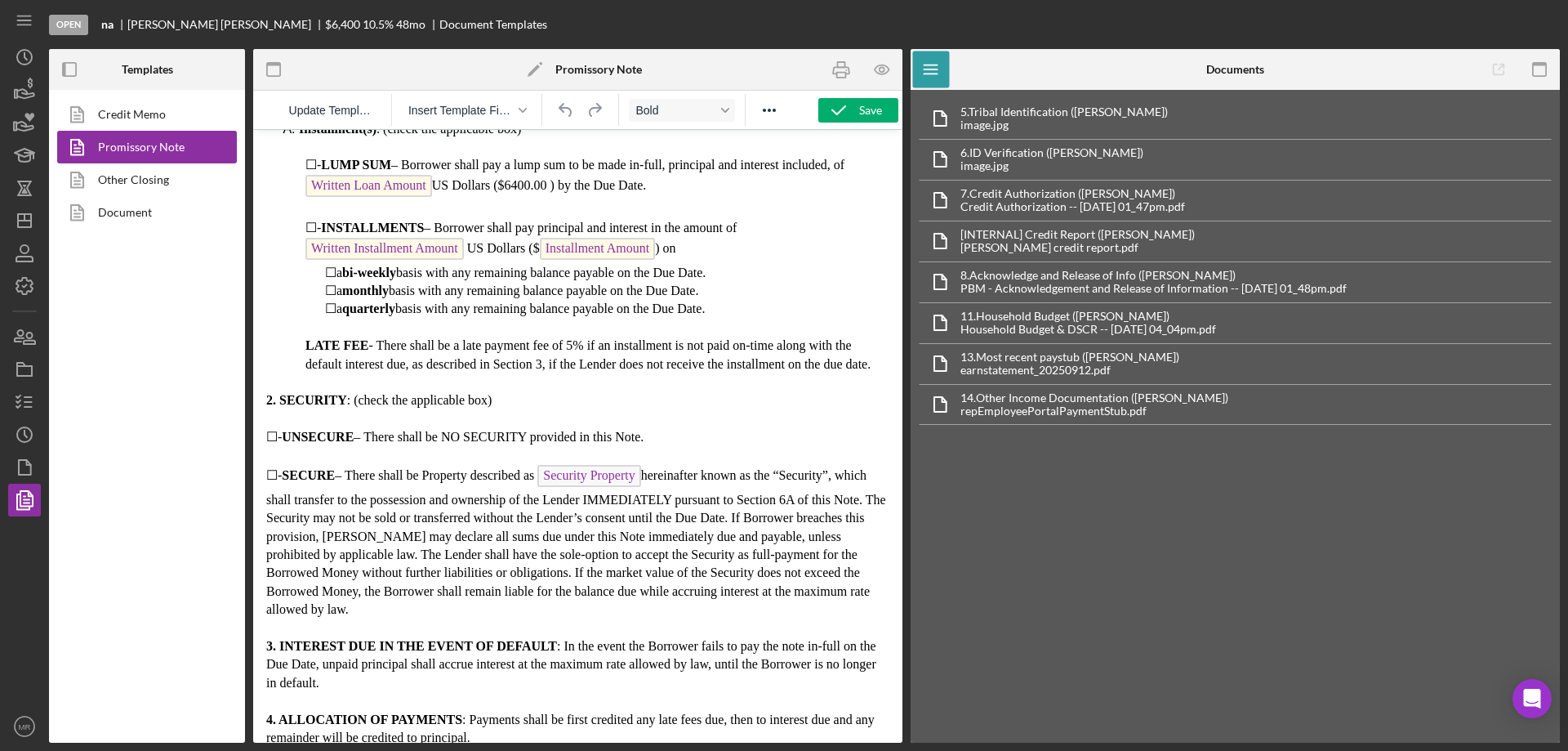
click at [597, 484] on span "Security Property" at bounding box center [588, 476] width 103 height 22
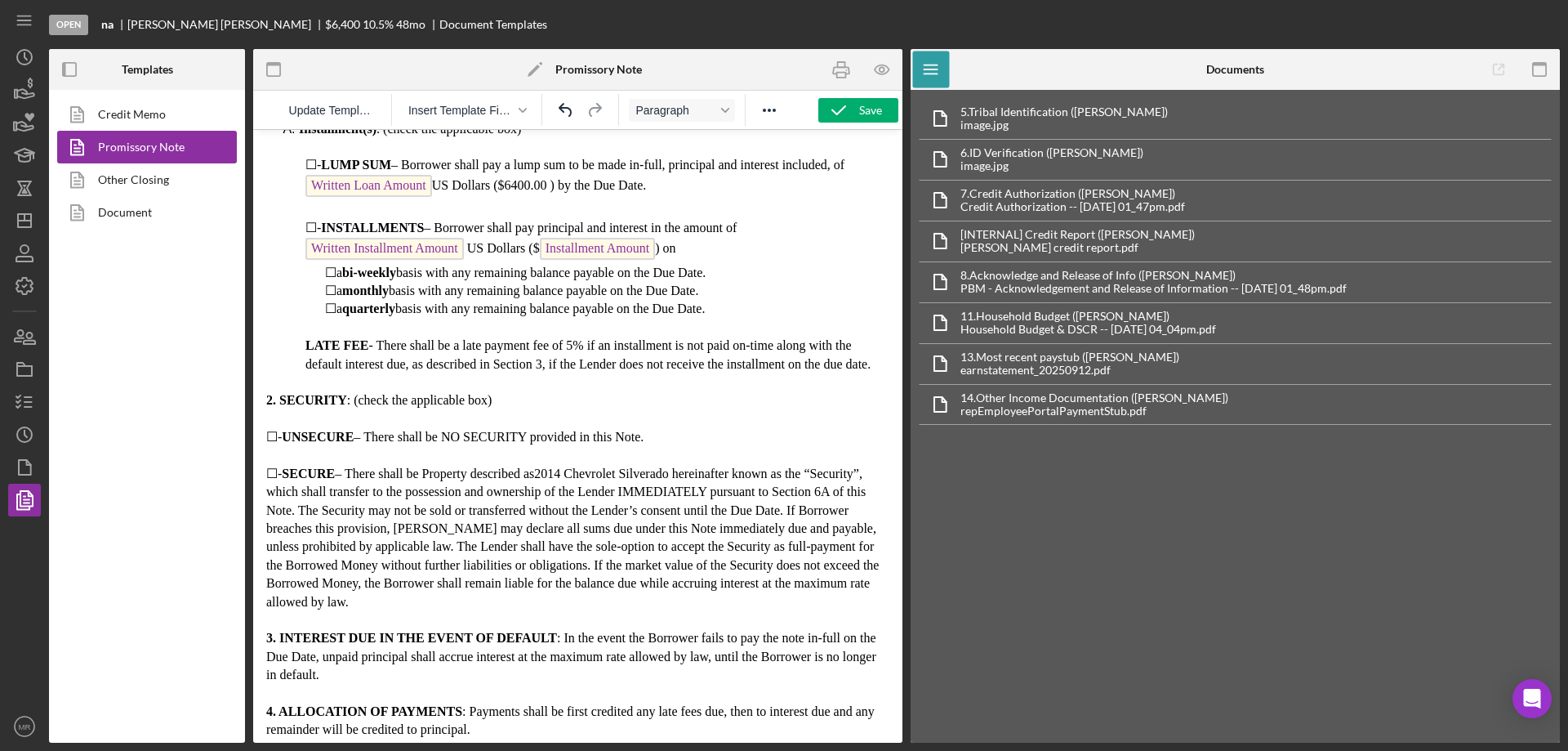
click at [983, 493] on div "5. Tribal Identification ([PERSON_NAME]) image.jpg 6. ID Verification ([PERSON_…" at bounding box center [1236, 417] width 649 height 653
click at [869, 108] on div "Save" at bounding box center [870, 110] width 23 height 24
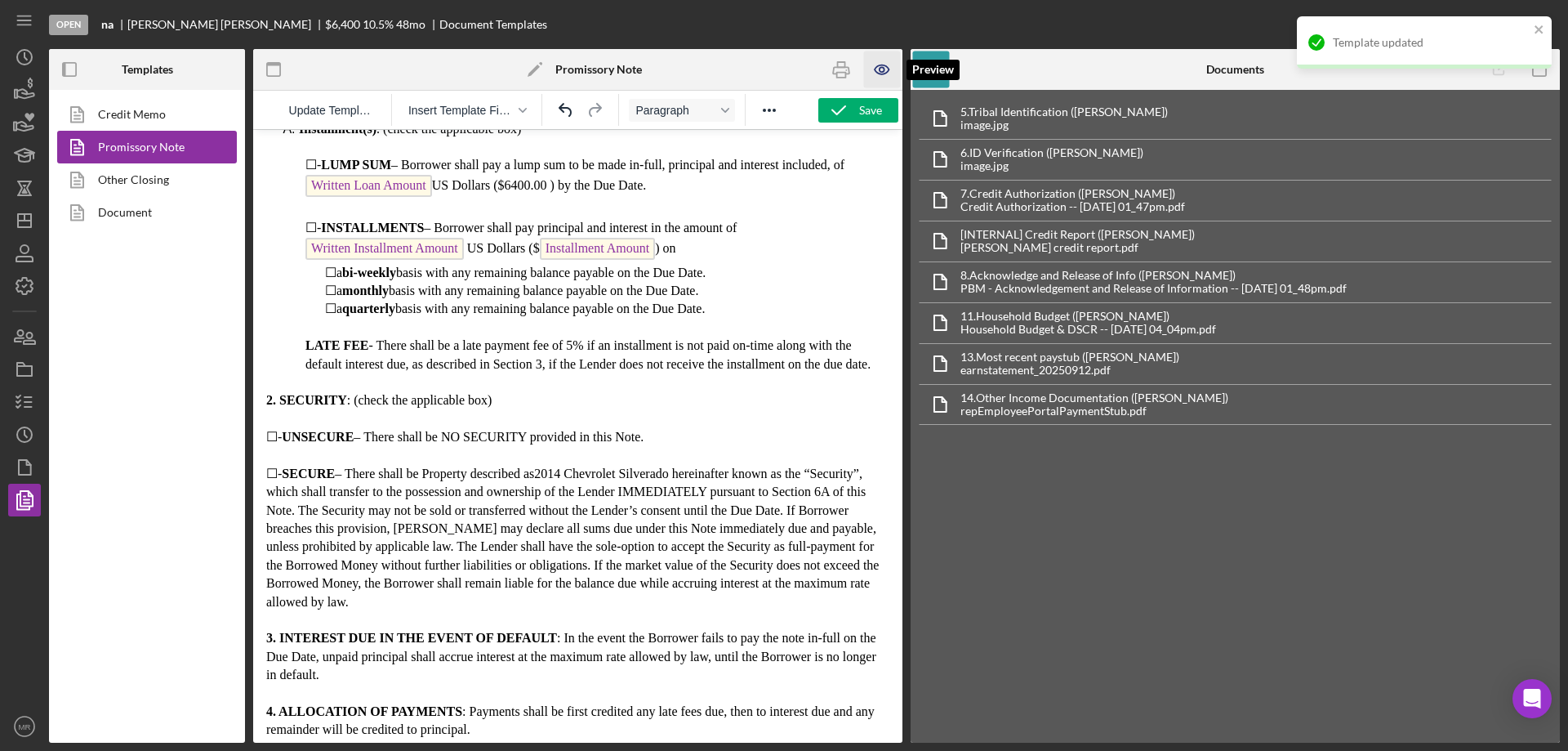
click at [882, 69] on icon "button" at bounding box center [882, 69] width 36 height 36
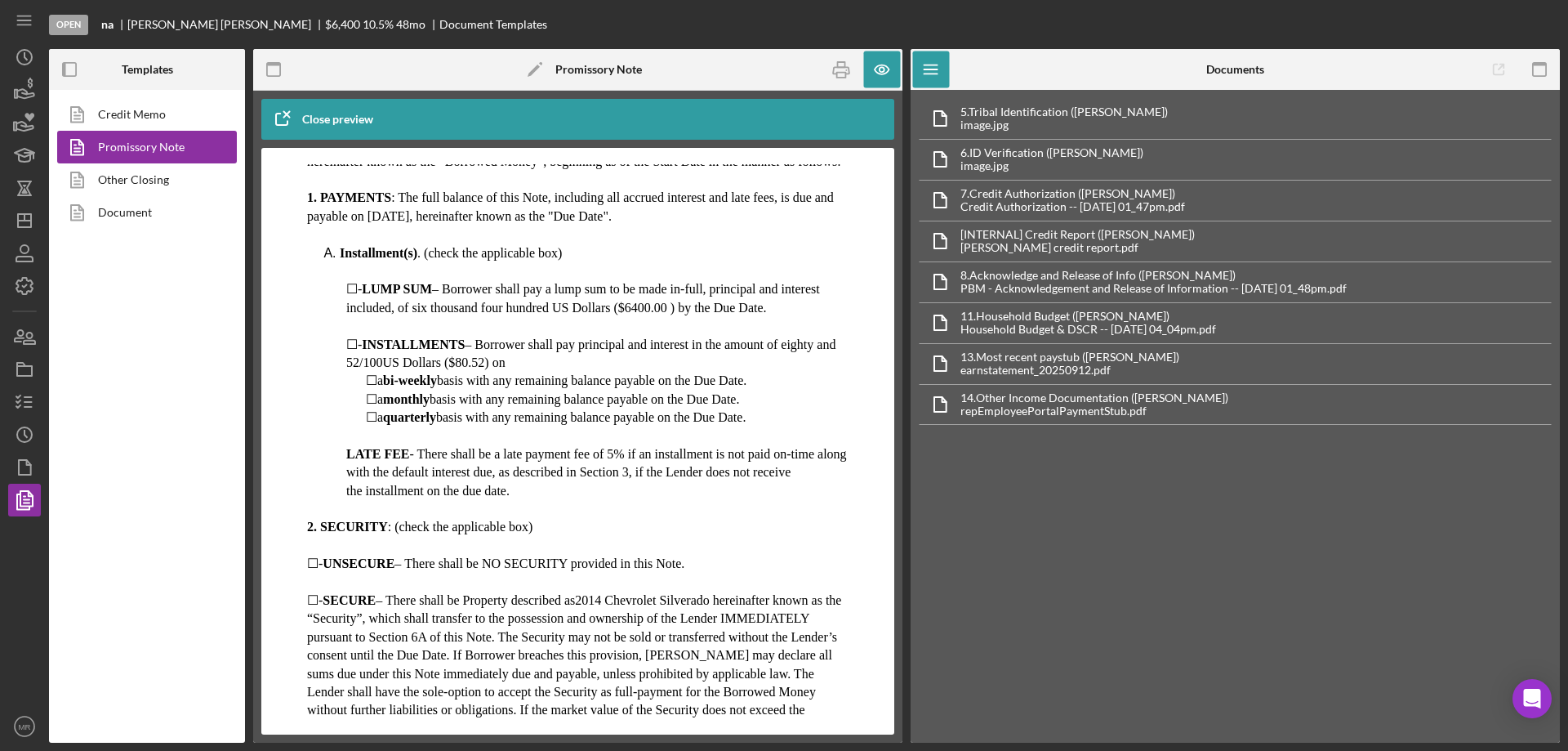
scroll to position [0, 0]
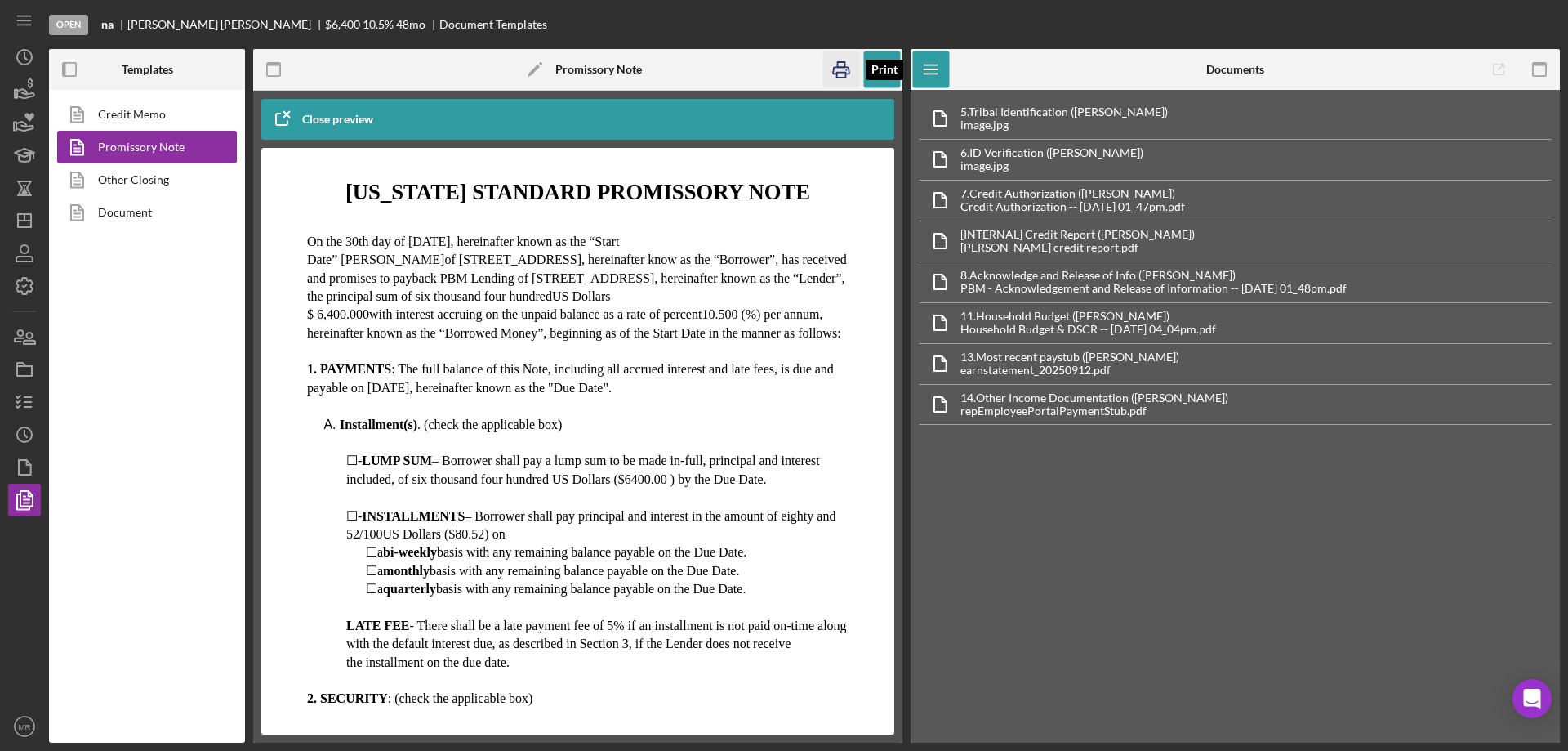
click at [837, 62] on icon "button" at bounding box center [842, 69] width 36 height 36
